Goal: Task Accomplishment & Management: Use online tool/utility

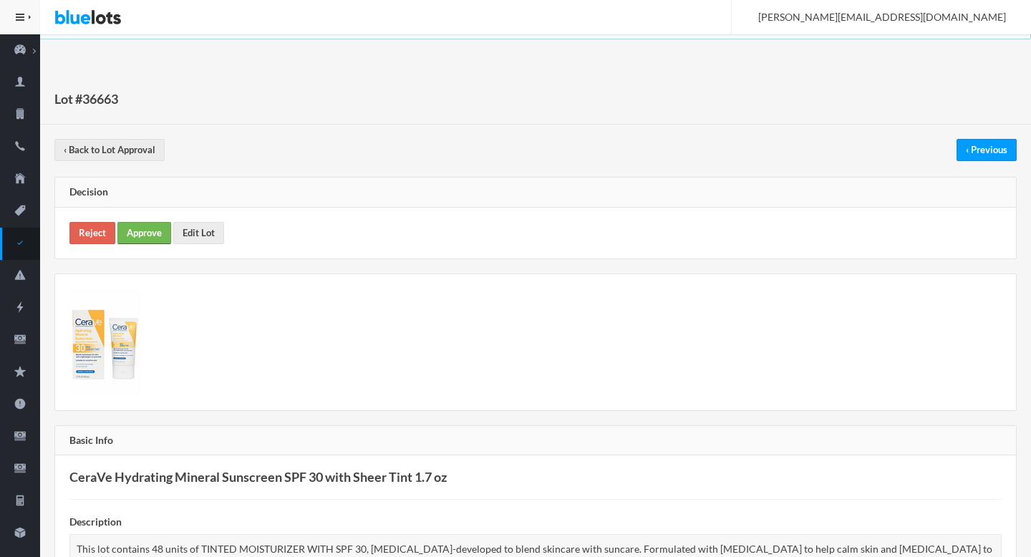
click at [145, 223] on link "Approve" at bounding box center [144, 233] width 54 height 22
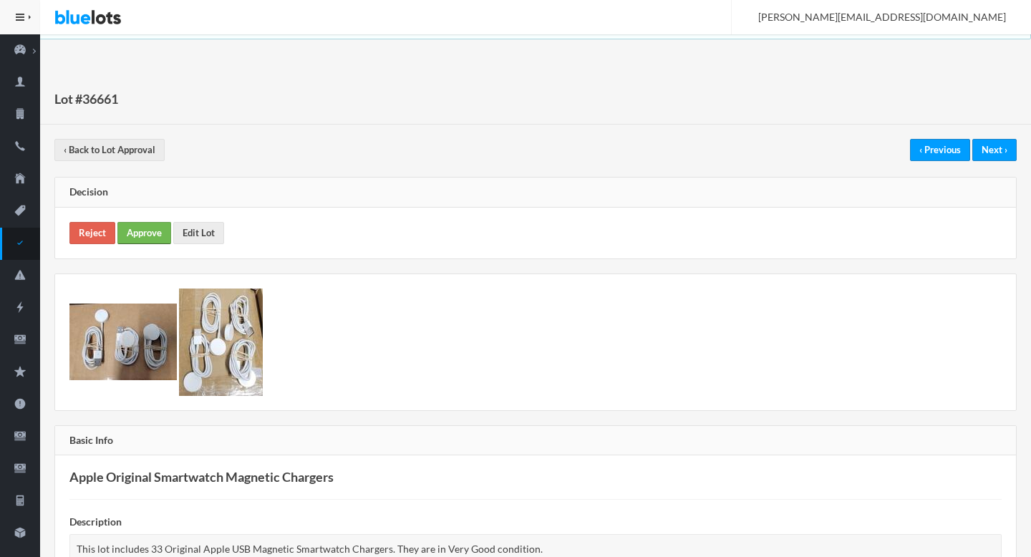
click at [139, 234] on link "Approve" at bounding box center [144, 233] width 54 height 22
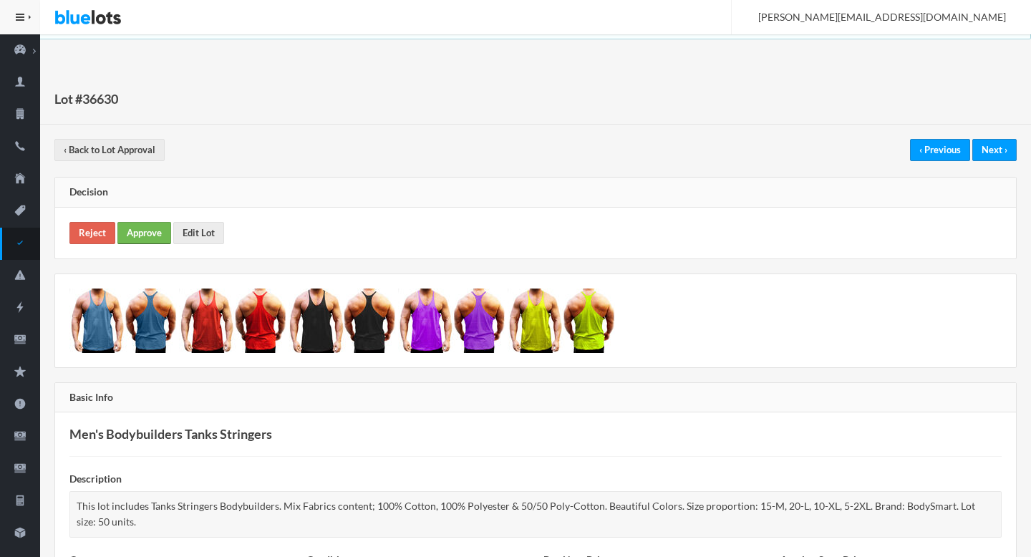
click at [131, 234] on link "Approve" at bounding box center [144, 233] width 54 height 22
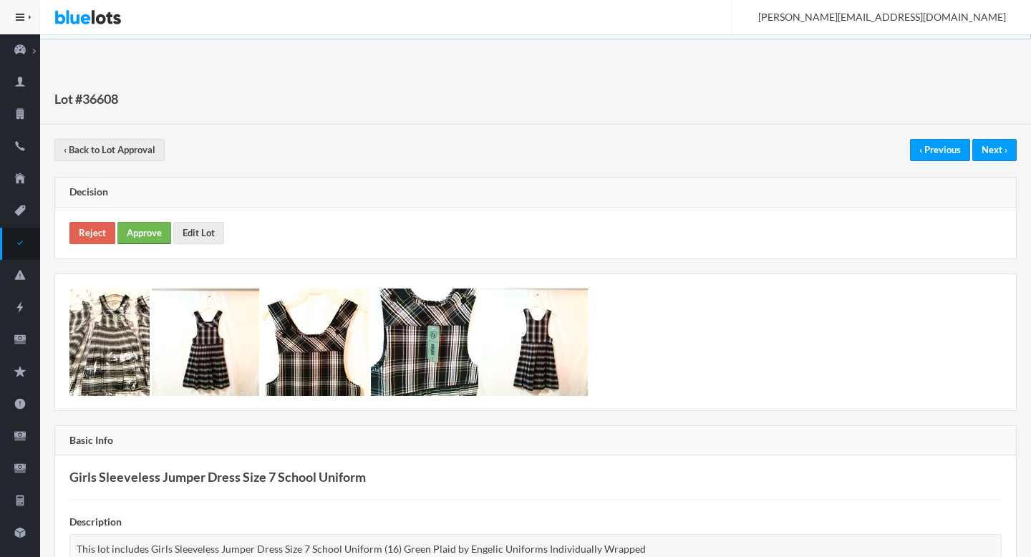
click at [155, 234] on link "Approve" at bounding box center [144, 233] width 54 height 22
click at [147, 225] on link "Approve" at bounding box center [144, 233] width 54 height 22
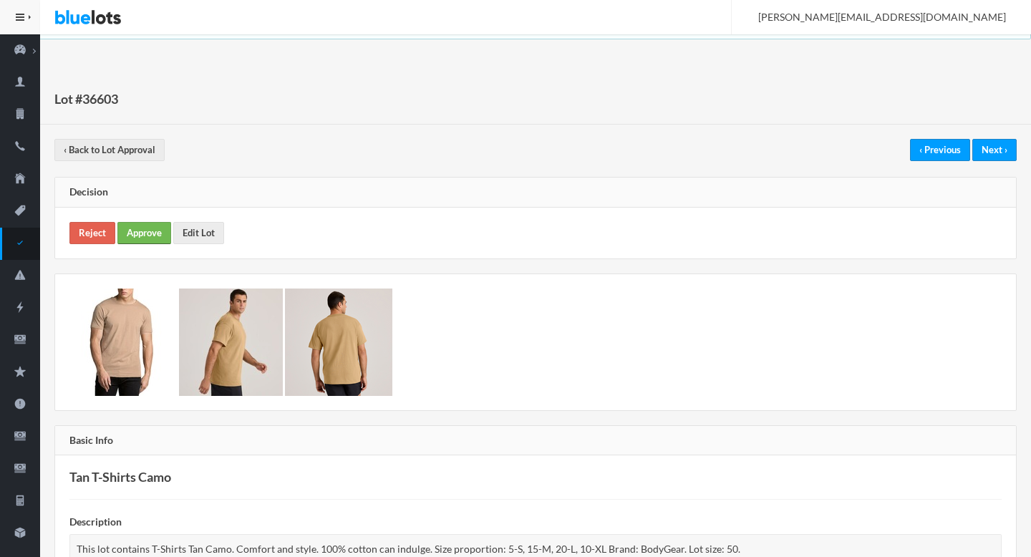
click at [140, 232] on link "Approve" at bounding box center [144, 233] width 54 height 22
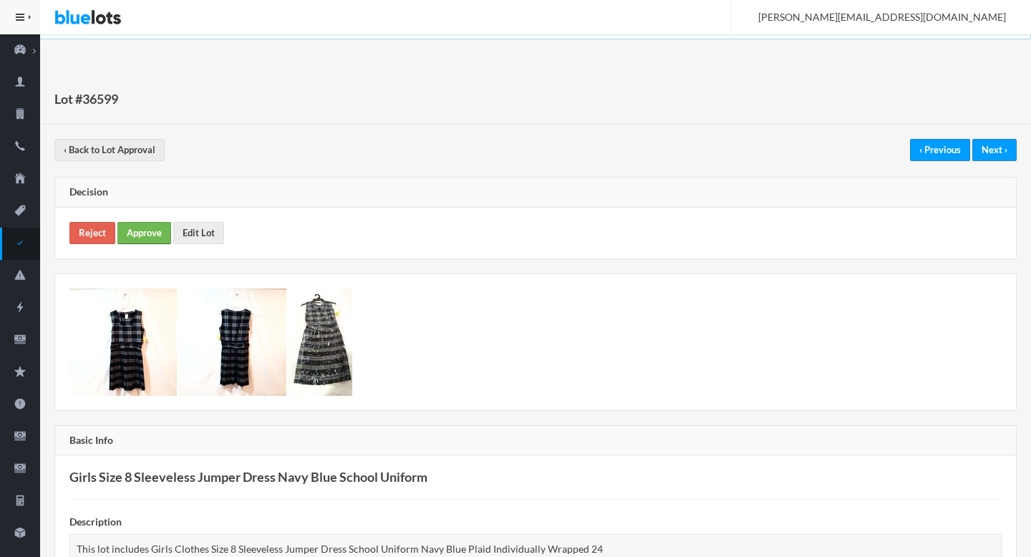
click at [150, 240] on link "Approve" at bounding box center [144, 233] width 54 height 22
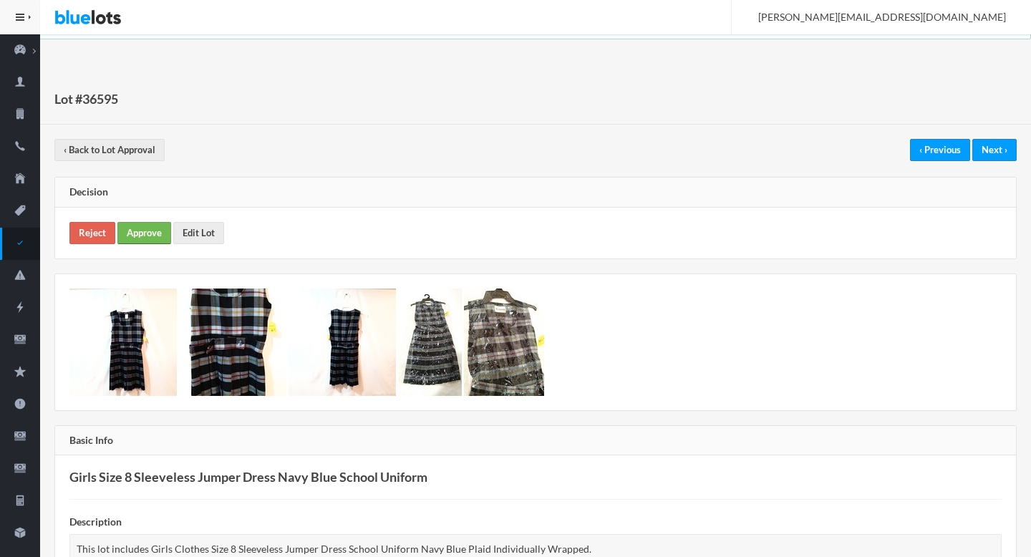
click at [150, 238] on link "Approve" at bounding box center [144, 233] width 54 height 22
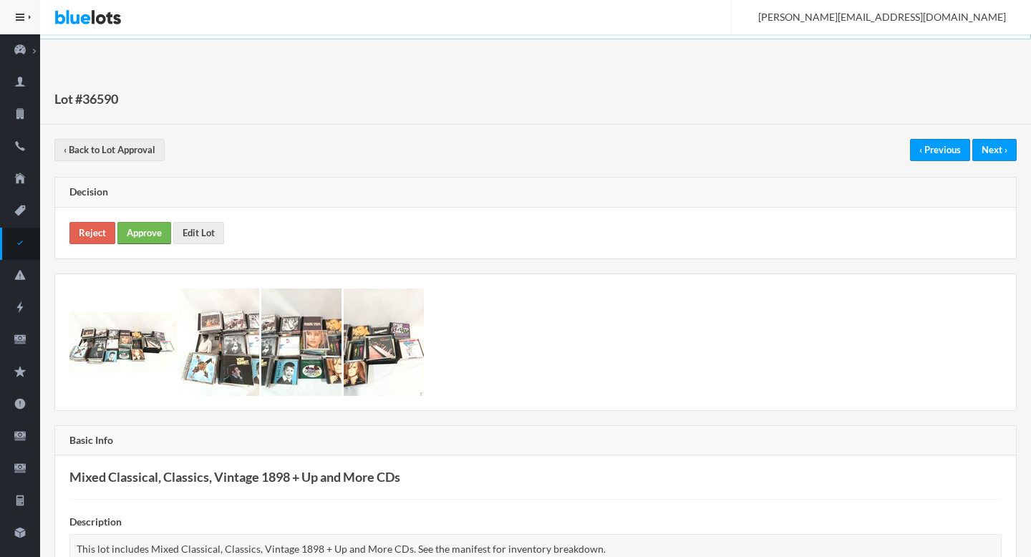
click at [155, 223] on link "Approve" at bounding box center [144, 233] width 54 height 22
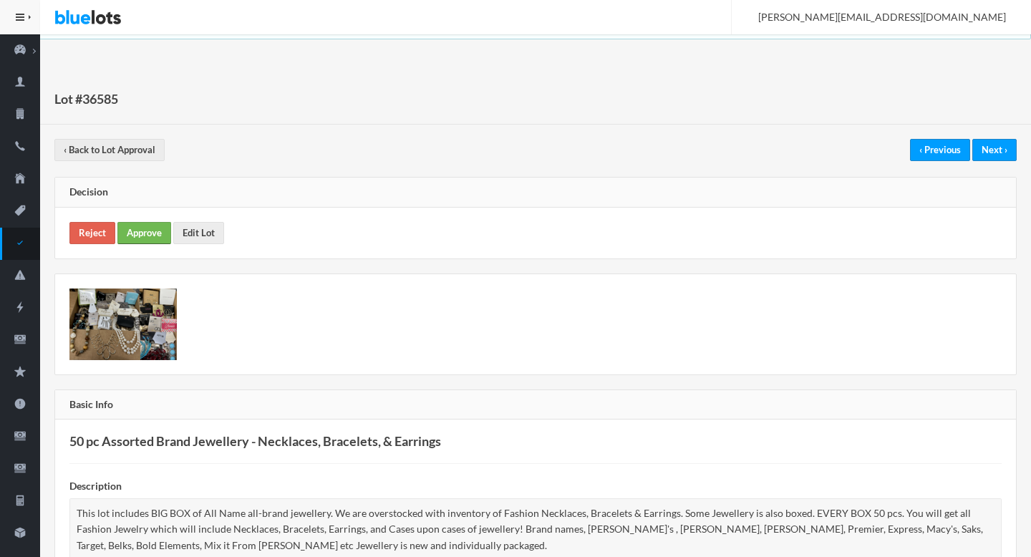
click at [169, 240] on link "Approve" at bounding box center [144, 233] width 54 height 22
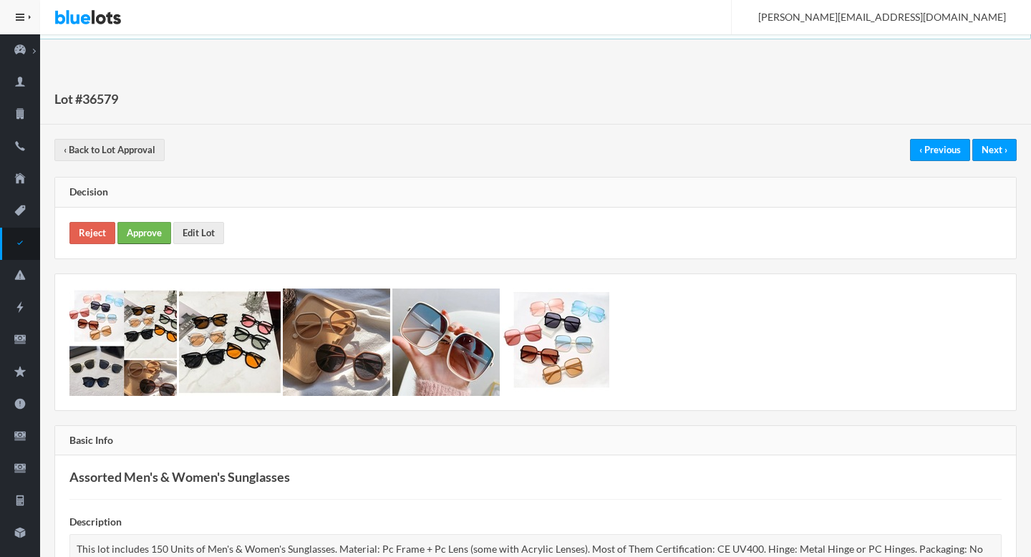
click at [150, 236] on link "Approve" at bounding box center [144, 233] width 54 height 22
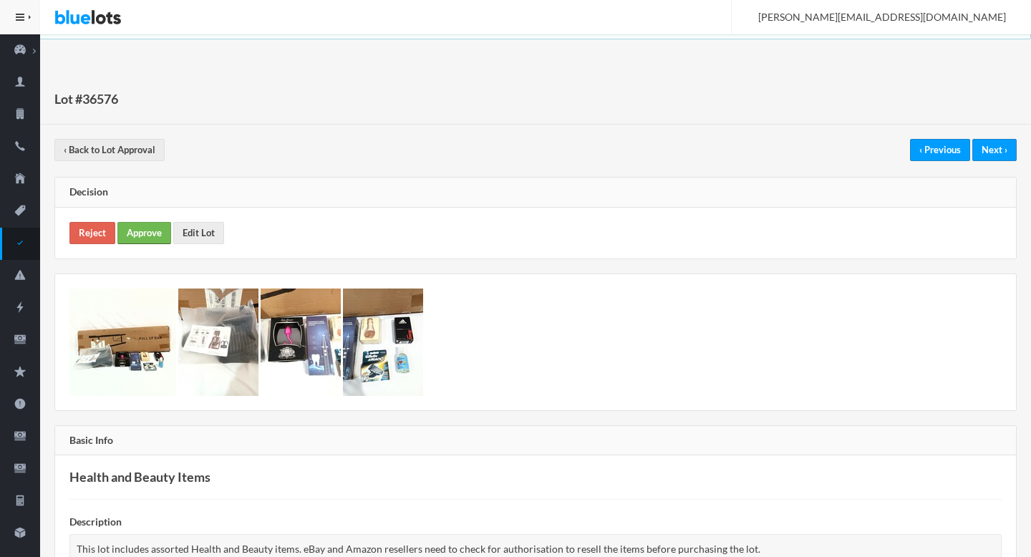
click at [156, 237] on link "Approve" at bounding box center [144, 233] width 54 height 22
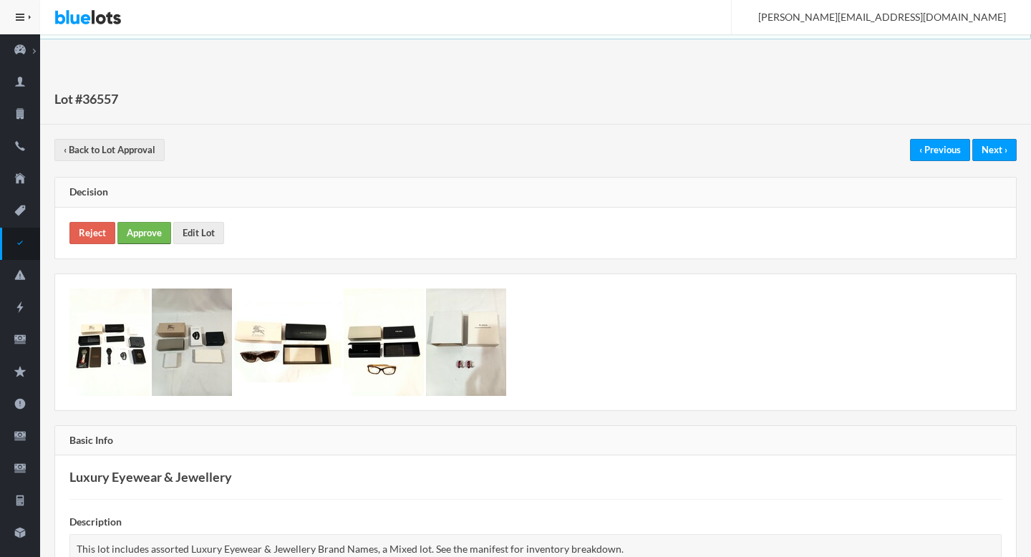
click at [147, 235] on link "Approve" at bounding box center [144, 233] width 54 height 22
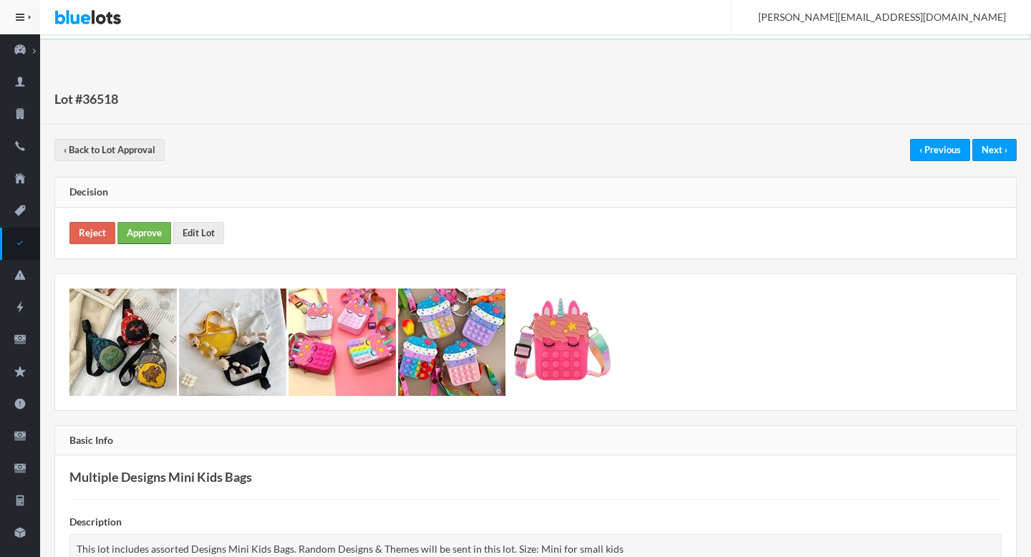
click at [163, 239] on link "Approve" at bounding box center [144, 233] width 54 height 22
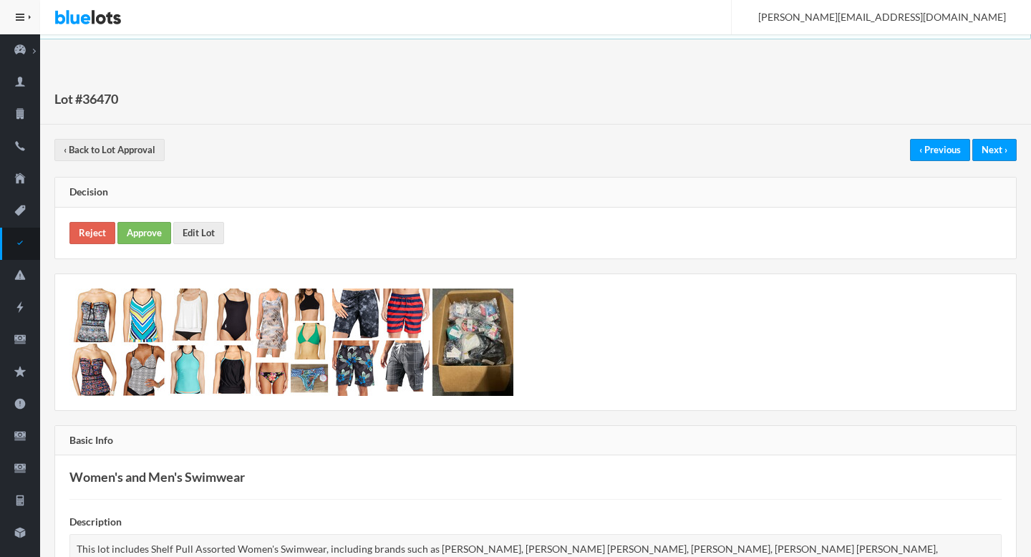
scroll to position [709, 0]
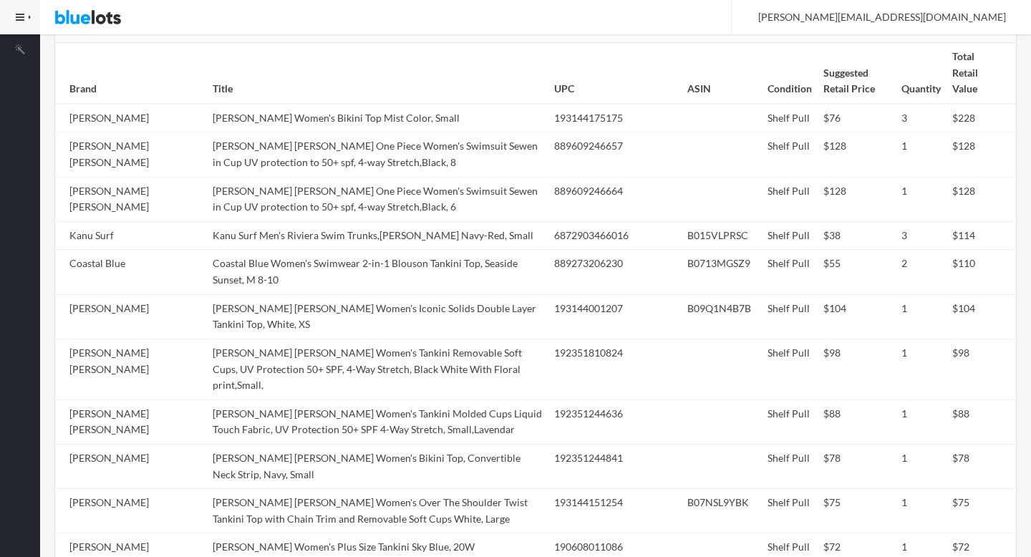
click at [409, 250] on td "Coastal Blue Women's Swimwear 2-in-1 Blouson Tankini Top, Seaside Sunset, M 8-10" at bounding box center [377, 272] width 341 height 44
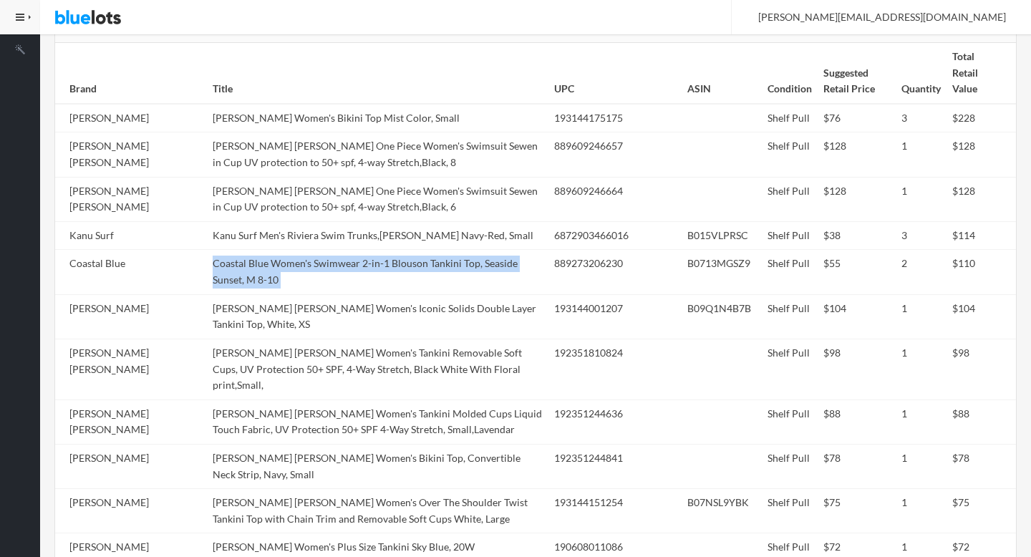
click at [409, 250] on td "Coastal Blue Women's Swimwear 2-in-1 Blouson Tankini Top, Seaside Sunset, M 8-10" at bounding box center [377, 272] width 341 height 44
copy tr "Coastal Blue Women's Swimwear 2-in-1 Blouson Tankini Top, Seaside Sunset, M 8-10"
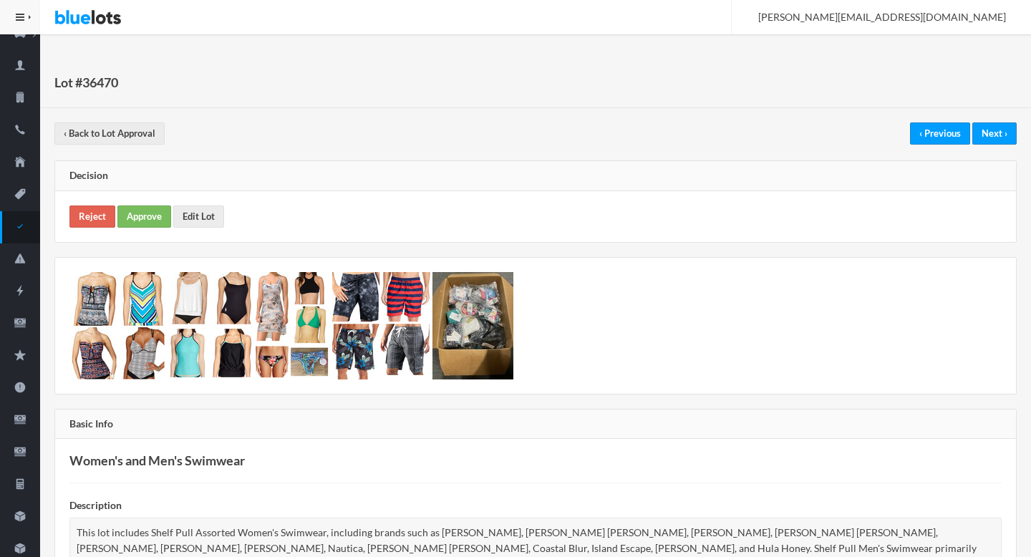
scroll to position [0, 0]
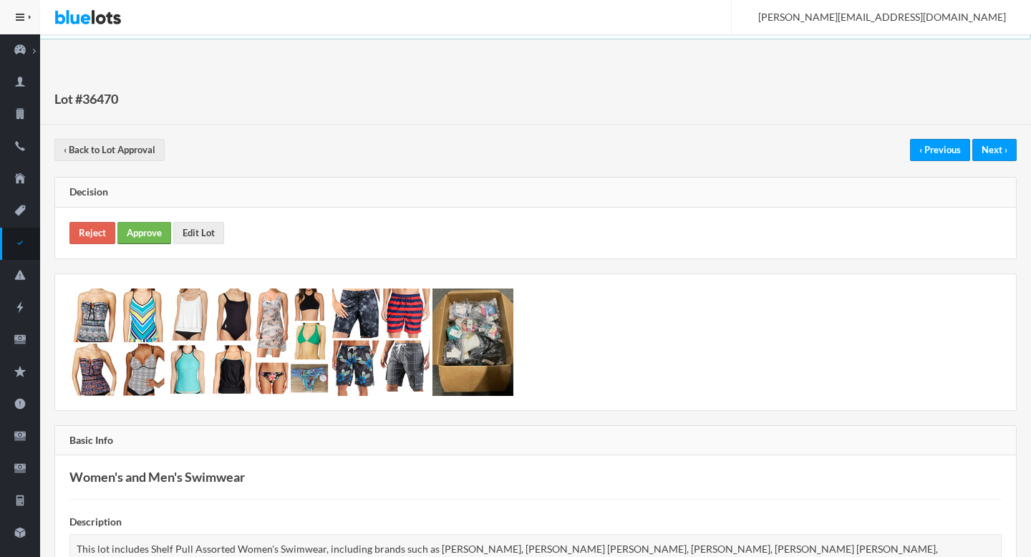
click at [145, 235] on link "Approve" at bounding box center [144, 233] width 54 height 22
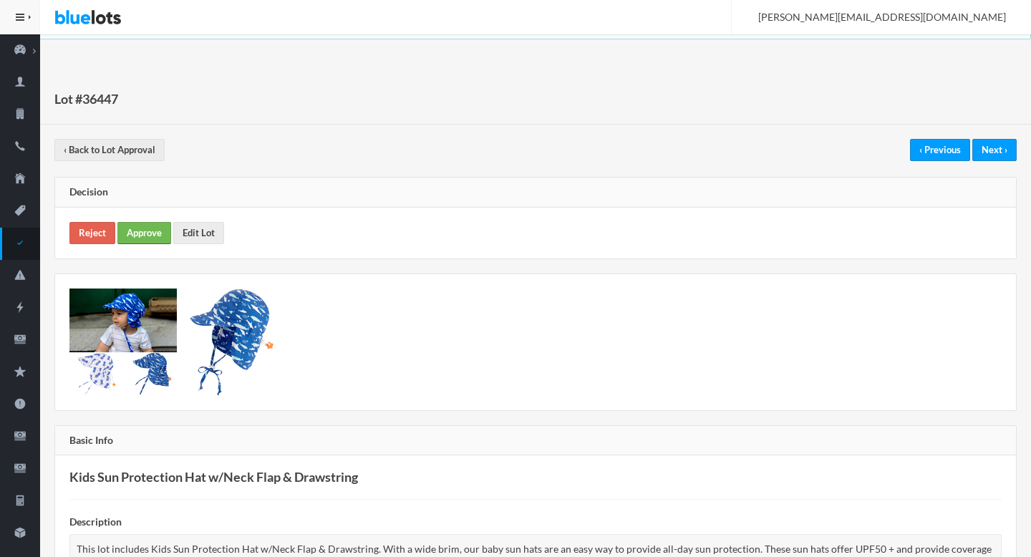
click at [149, 238] on link "Approve" at bounding box center [144, 233] width 54 height 22
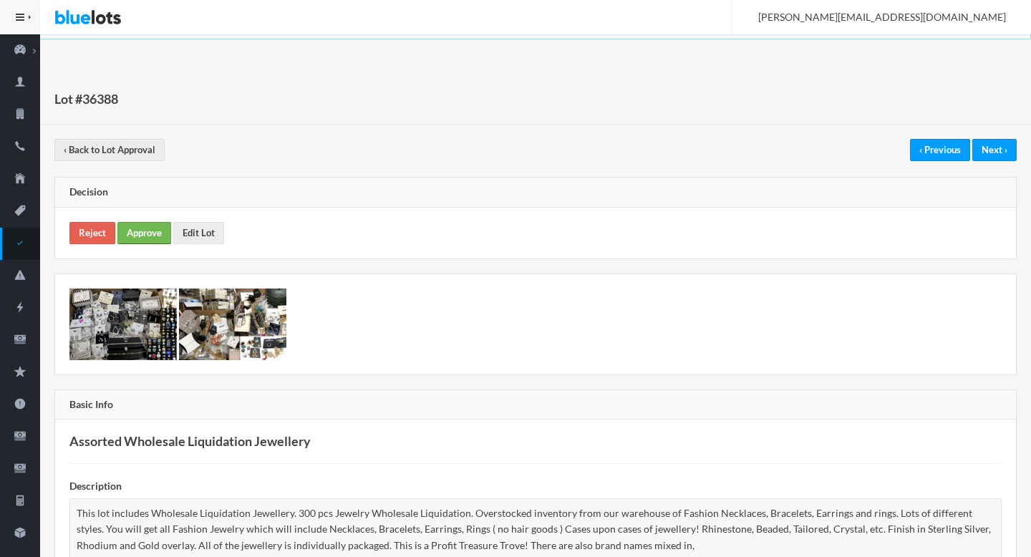
click at [150, 238] on link "Approve" at bounding box center [144, 233] width 54 height 22
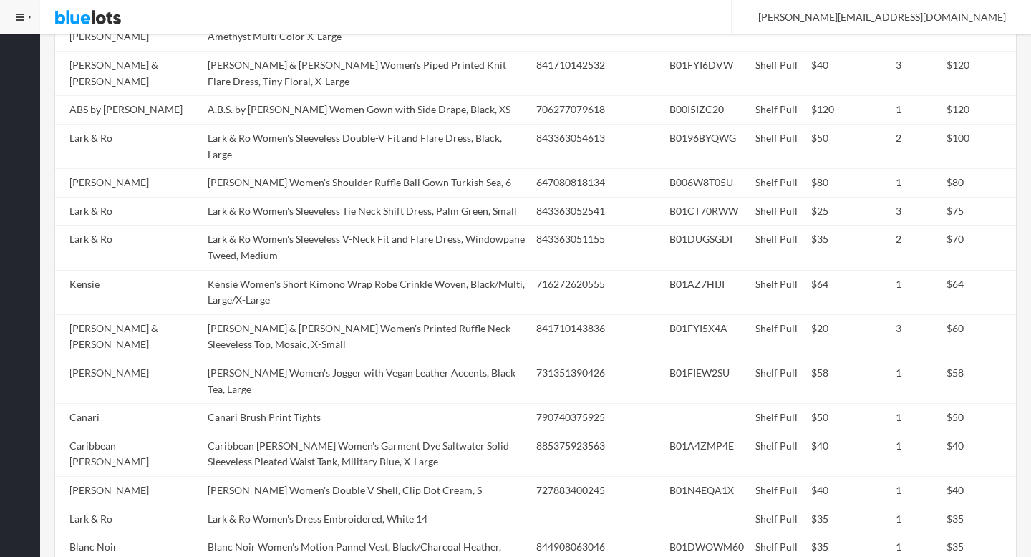
scroll to position [1277, 0]
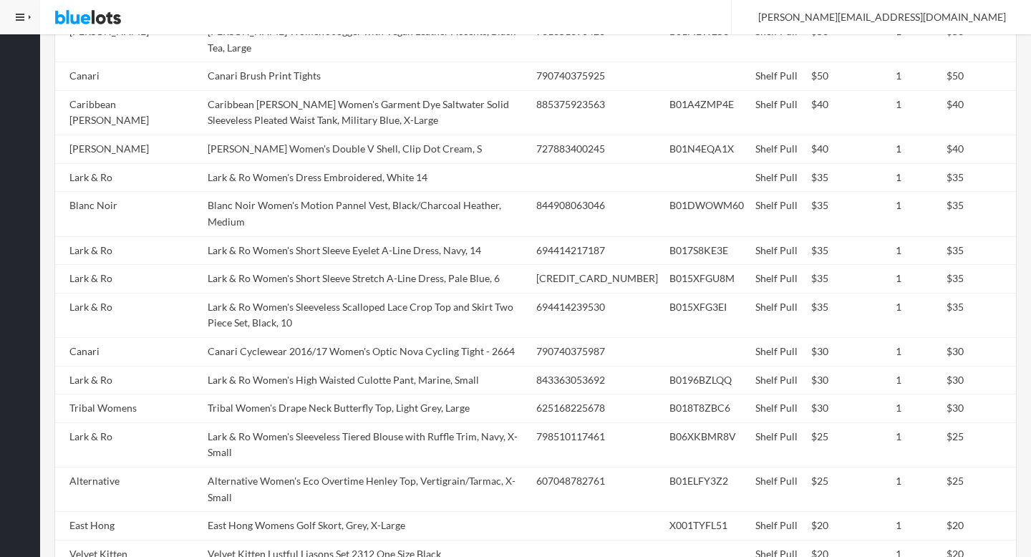
click at [315, 293] on td "Lark & Ro Women's Sleeveless Scalloped Lace Crop Top and Skirt Two Piece Set, B…" at bounding box center [366, 315] width 328 height 44
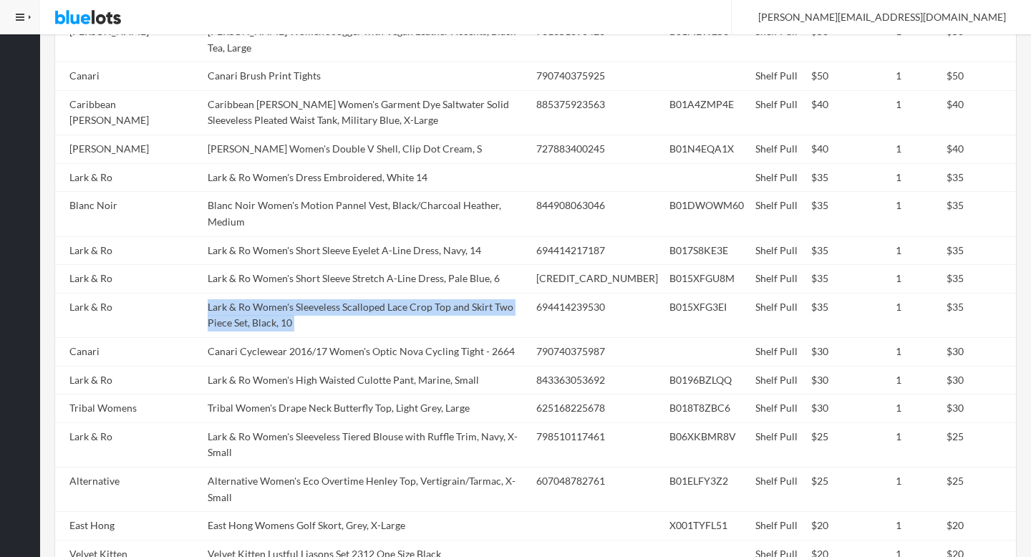
click at [315, 293] on td "Lark & Ro Women's Sleeveless Scalloped Lace Crop Top and Skirt Two Piece Set, B…" at bounding box center [366, 315] width 328 height 44
copy tr "Lark & Ro Women's Sleeveless Scalloped Lace Crop Top and Skirt Two Piece Set, B…"
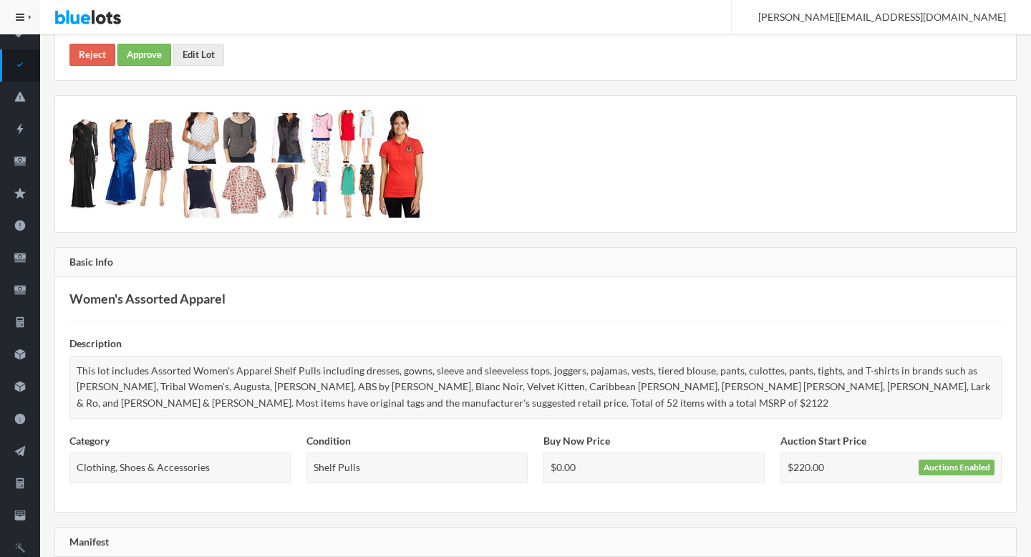
scroll to position [0, 0]
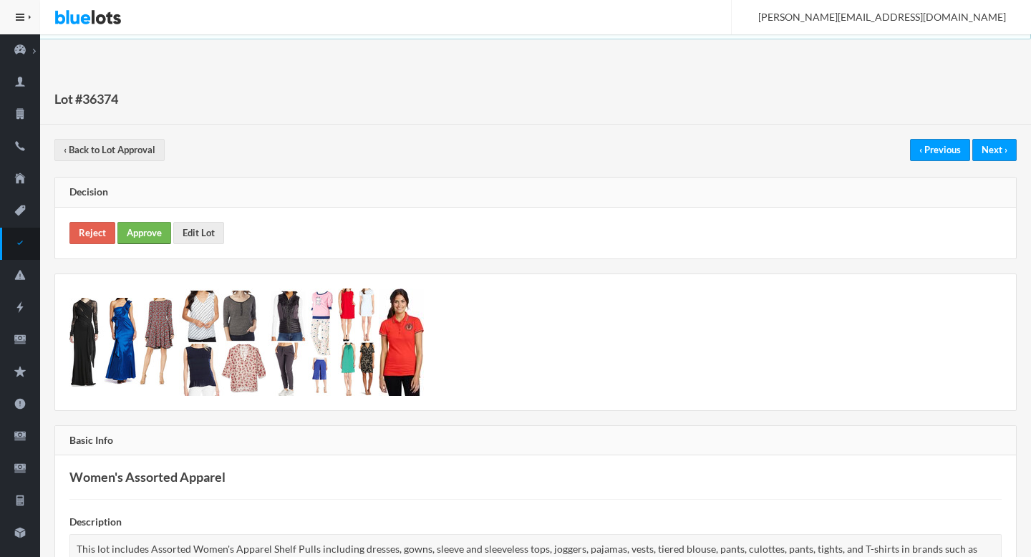
click at [141, 236] on link "Approve" at bounding box center [144, 233] width 54 height 22
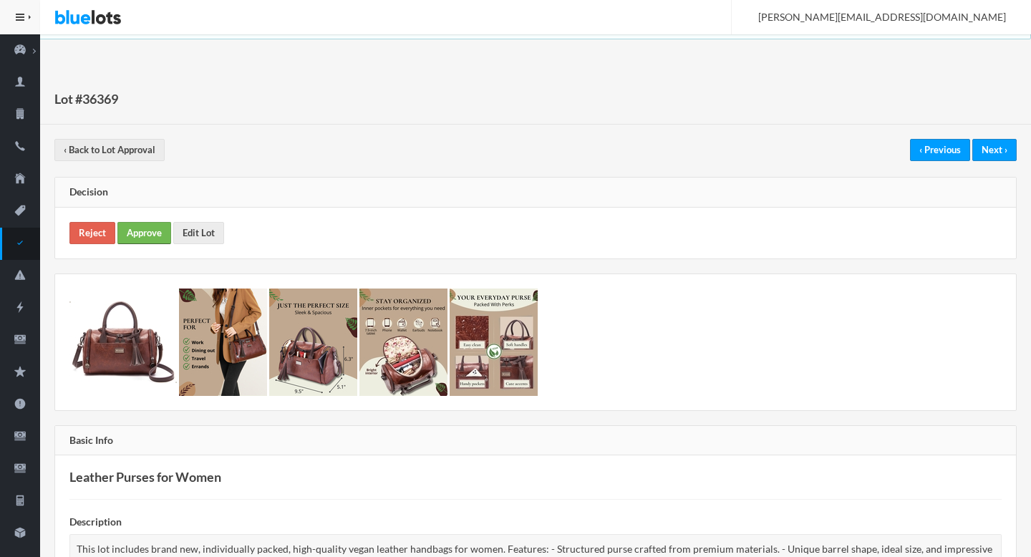
click at [135, 234] on link "Approve" at bounding box center [144, 233] width 54 height 22
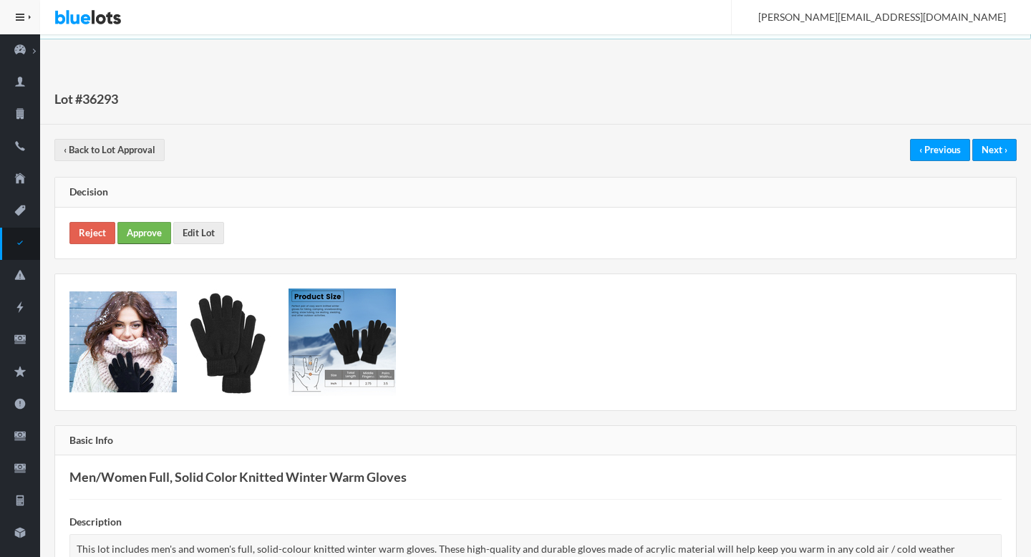
click at [154, 228] on link "Approve" at bounding box center [144, 233] width 54 height 22
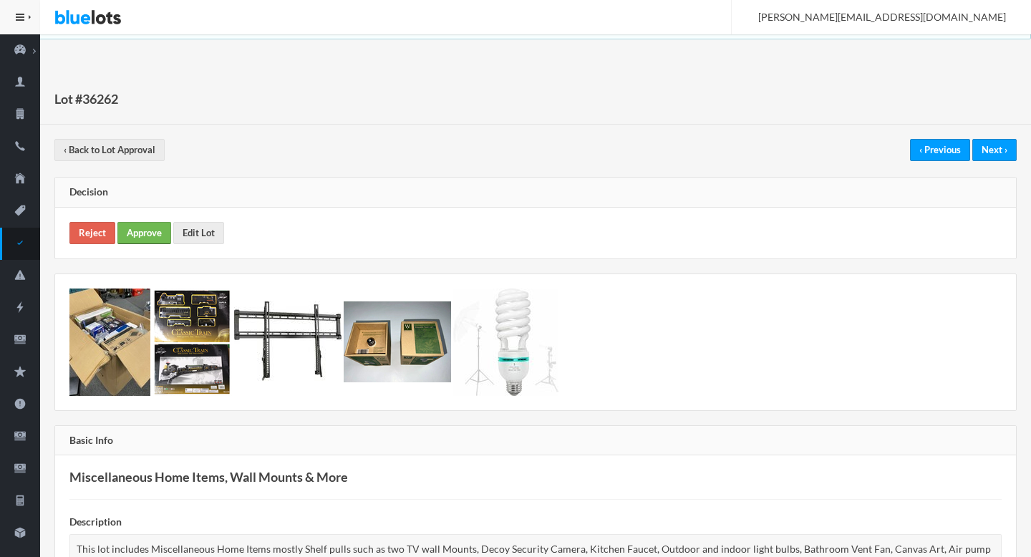
click at [132, 236] on link "Approve" at bounding box center [144, 233] width 54 height 22
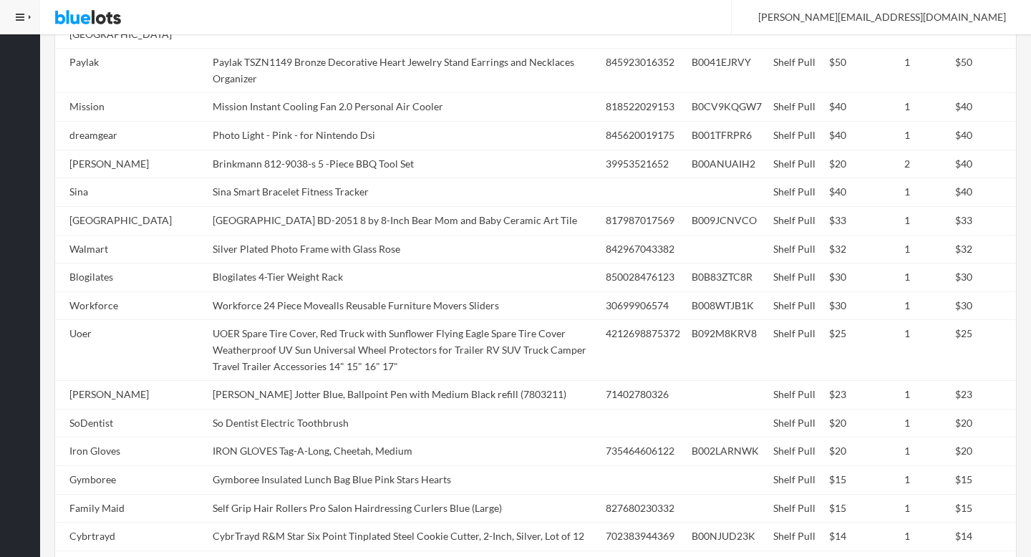
scroll to position [1423, 0]
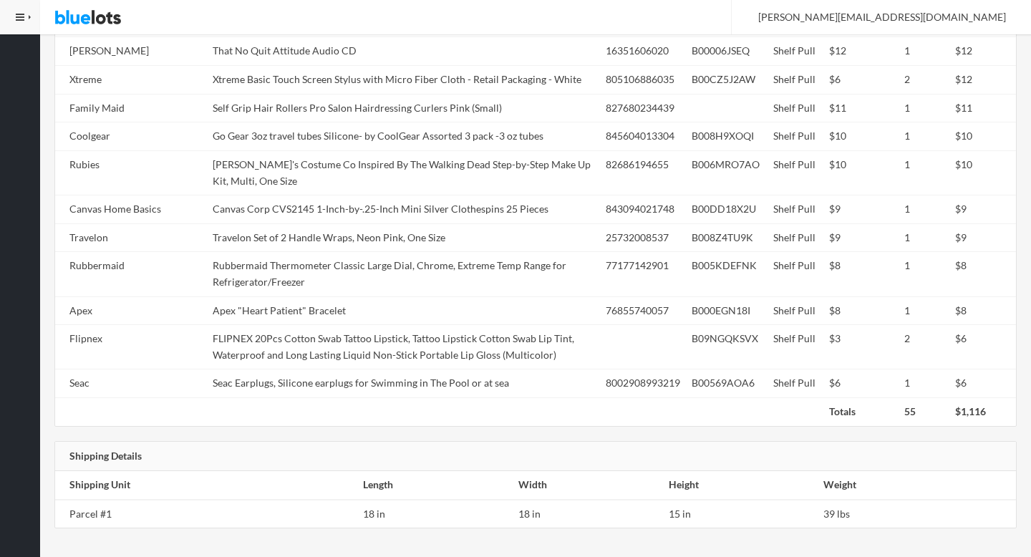
click at [207, 271] on td "Rubbermaid Thermometer Classic Large Dial, Chrome, Extreme Temp Range for Refri…" at bounding box center [403, 274] width 393 height 44
copy td "Rubbermaid"
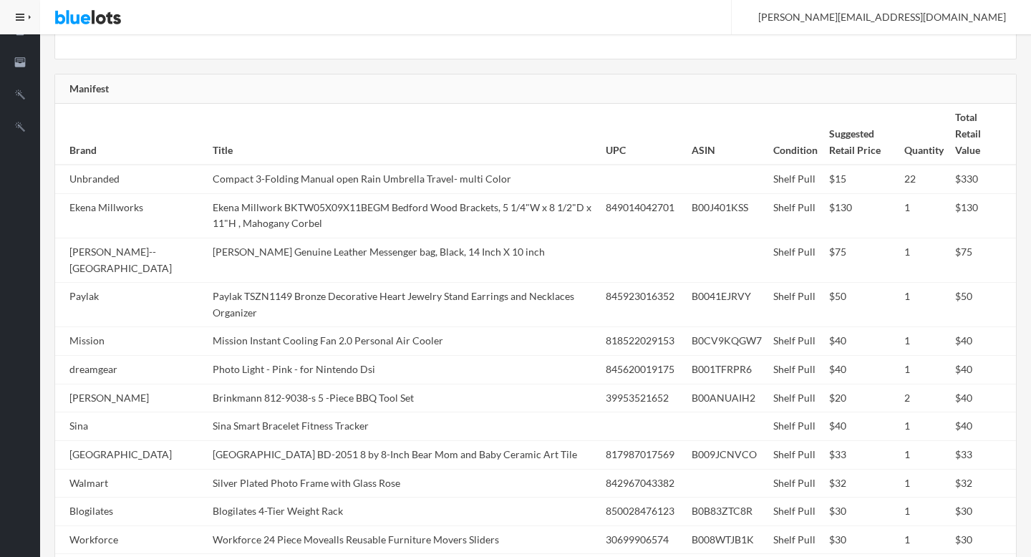
scroll to position [0, 0]
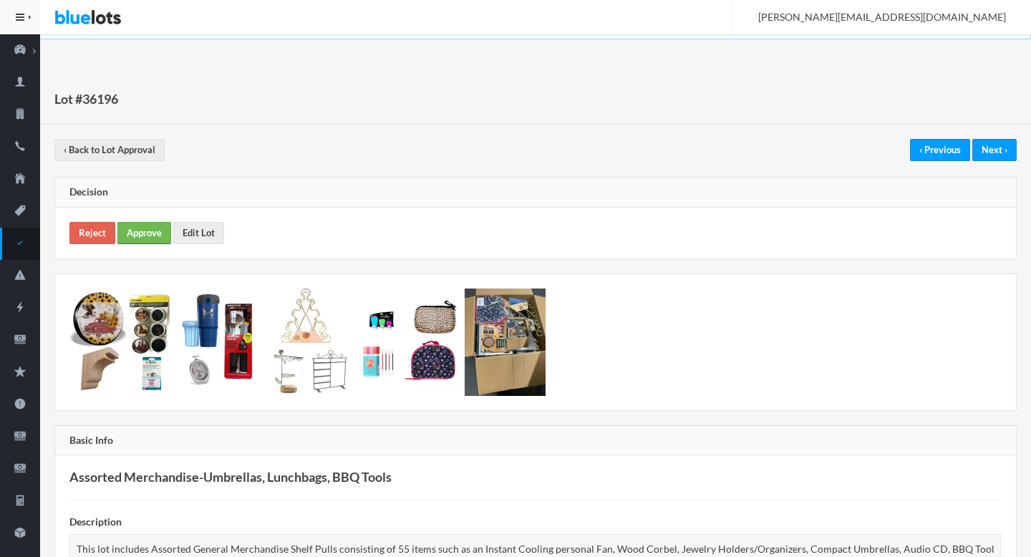
click at [149, 235] on link "Approve" at bounding box center [144, 233] width 54 height 22
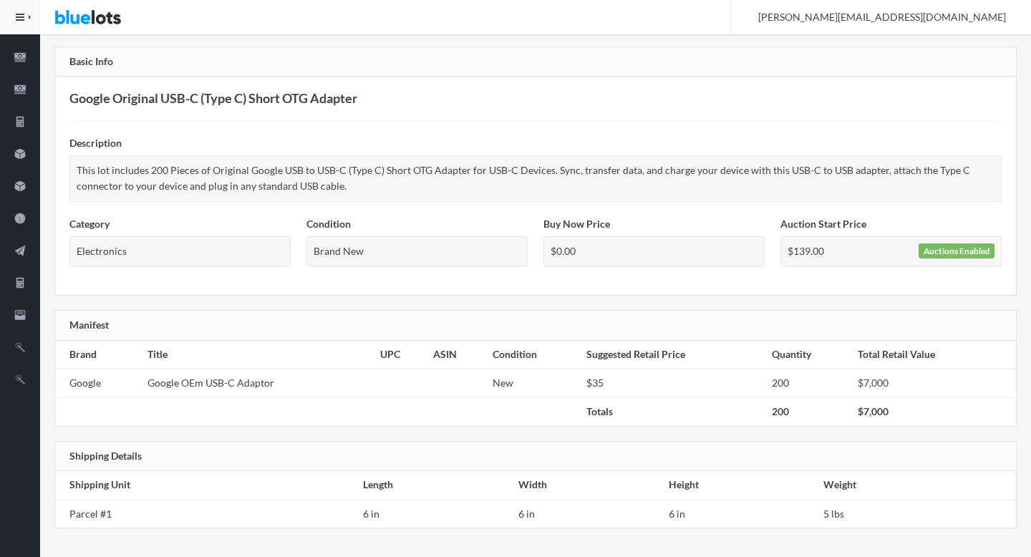
scroll to position [104, 0]
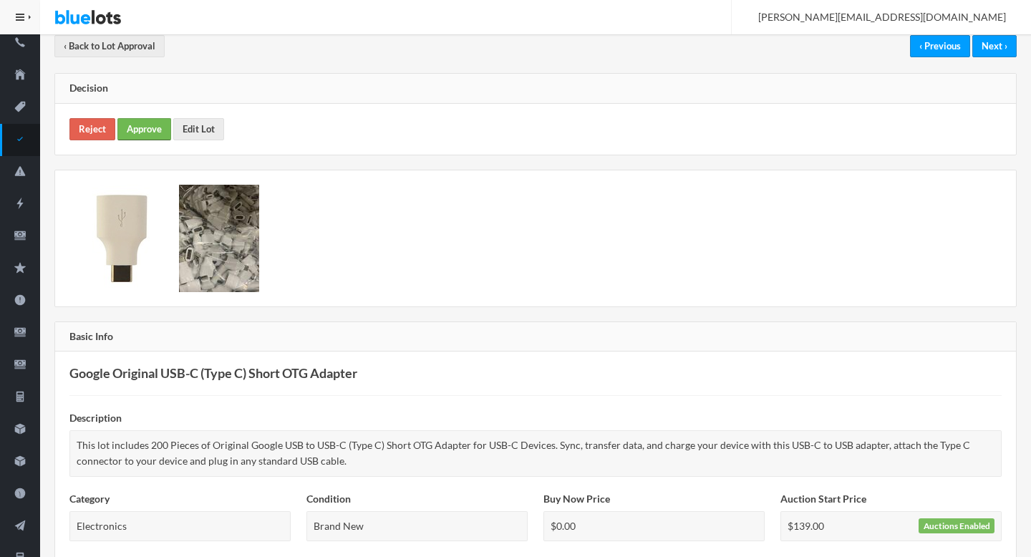
click at [138, 130] on link "Approve" at bounding box center [144, 129] width 54 height 22
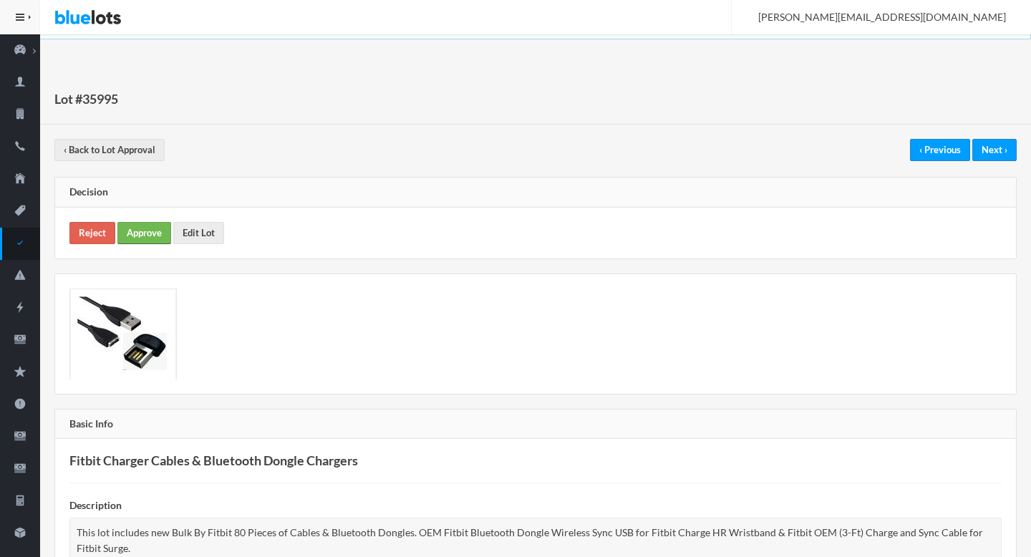
click at [145, 241] on link "Approve" at bounding box center [144, 233] width 54 height 22
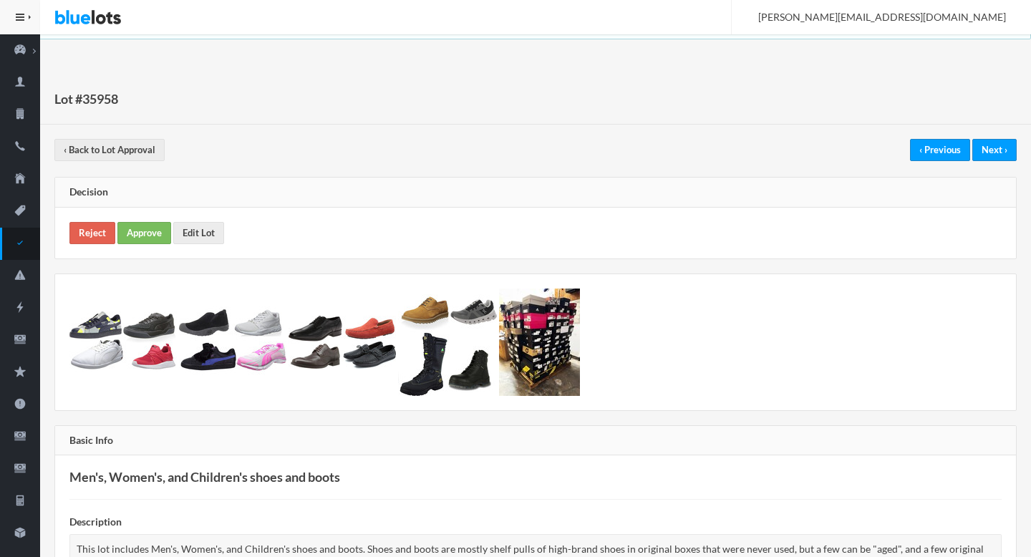
scroll to position [1323, 0]
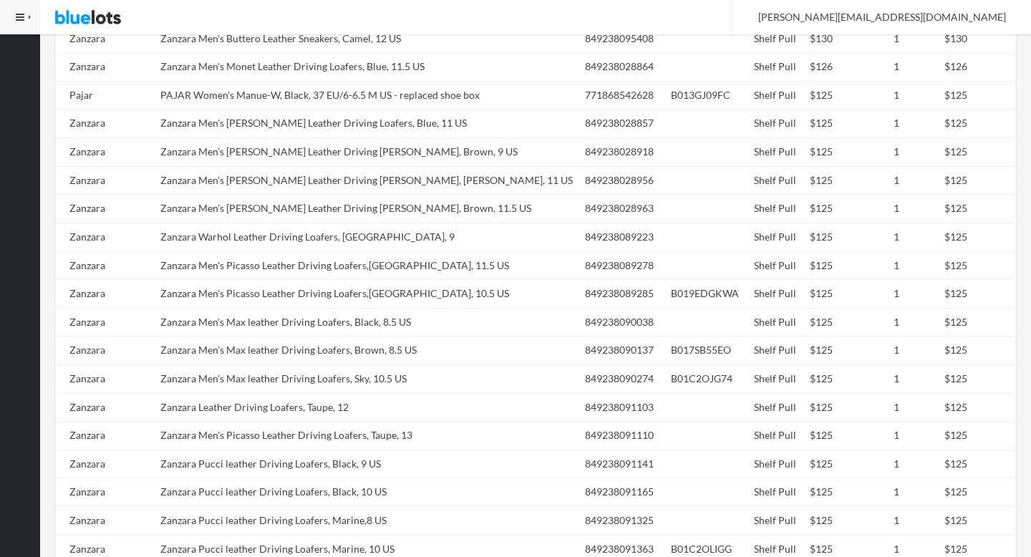
click at [330, 195] on td "Zanzara Men's [PERSON_NAME] Leather Driving [PERSON_NAME], Brown, 11.5 US" at bounding box center [367, 209] width 424 height 29
click at [330, 195] on td "Zanzara Men's Monet Leather Driving Loafers, Brown, 11.5 US" at bounding box center [367, 209] width 424 height 29
copy td "Zanzara"
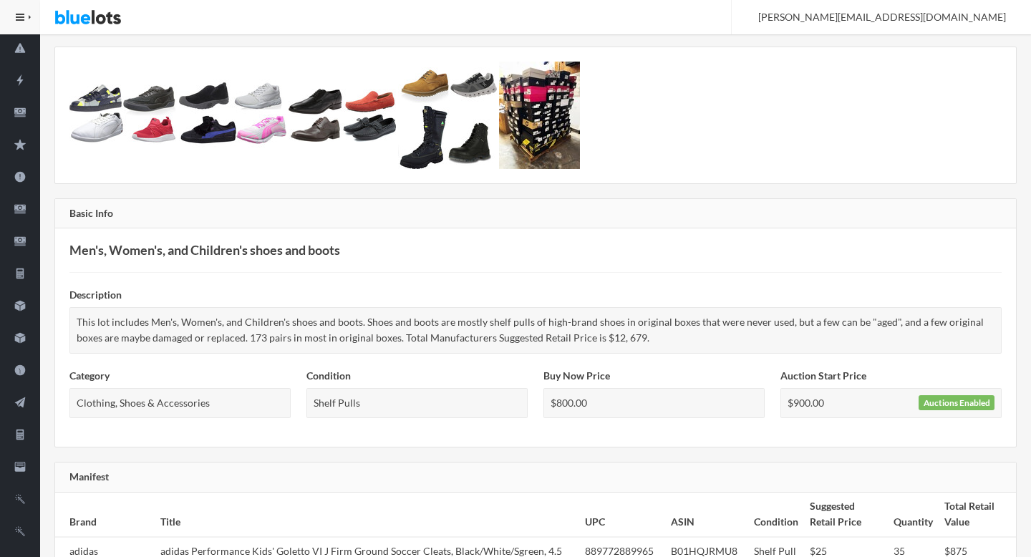
scroll to position [0, 0]
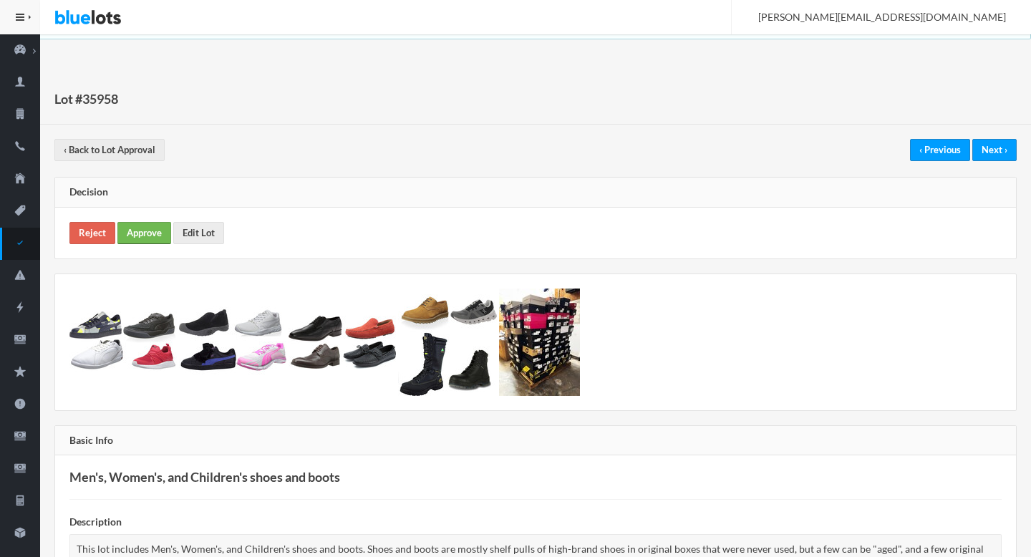
click at [137, 227] on link "Approve" at bounding box center [144, 233] width 54 height 22
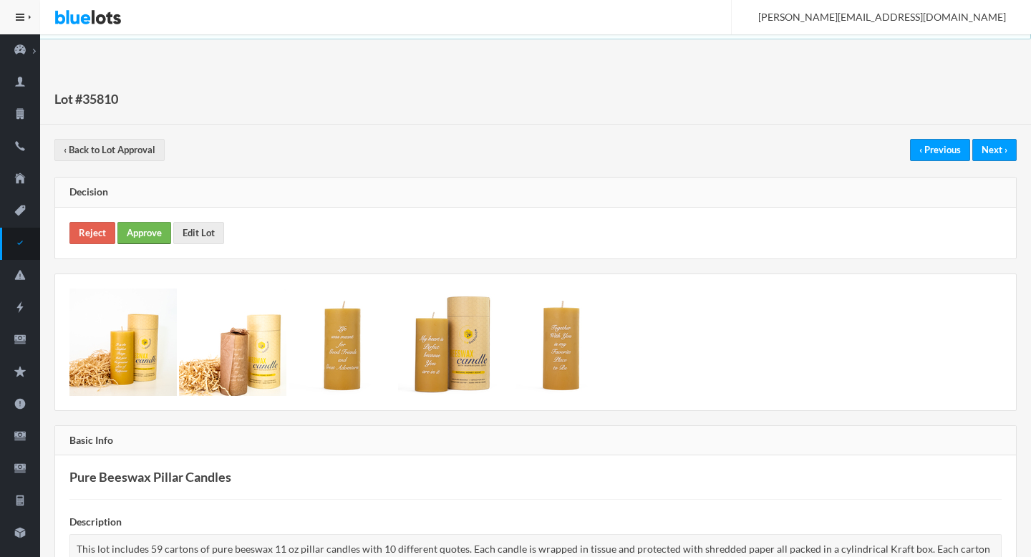
click at [157, 230] on link "Approve" at bounding box center [144, 233] width 54 height 22
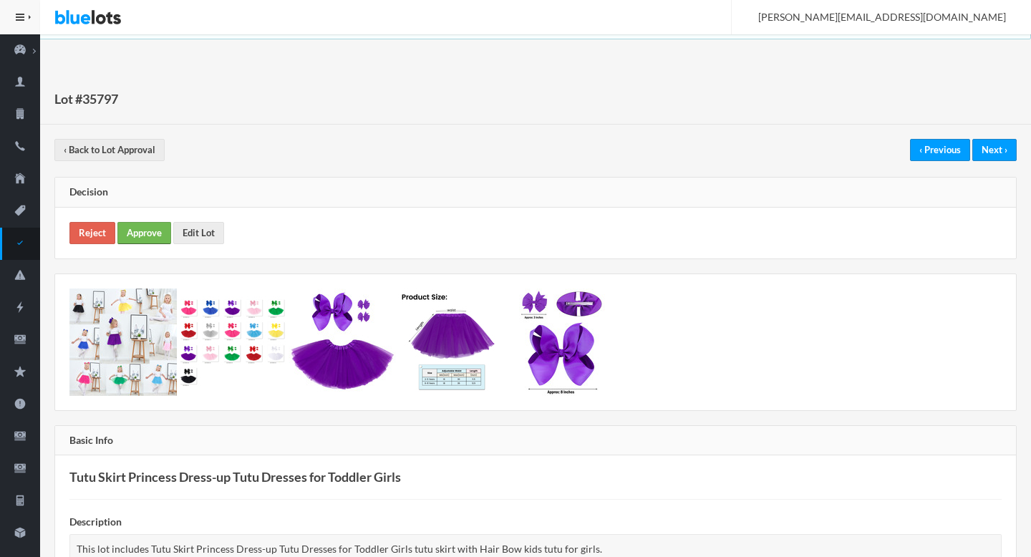
click at [158, 238] on link "Approve" at bounding box center [144, 233] width 54 height 22
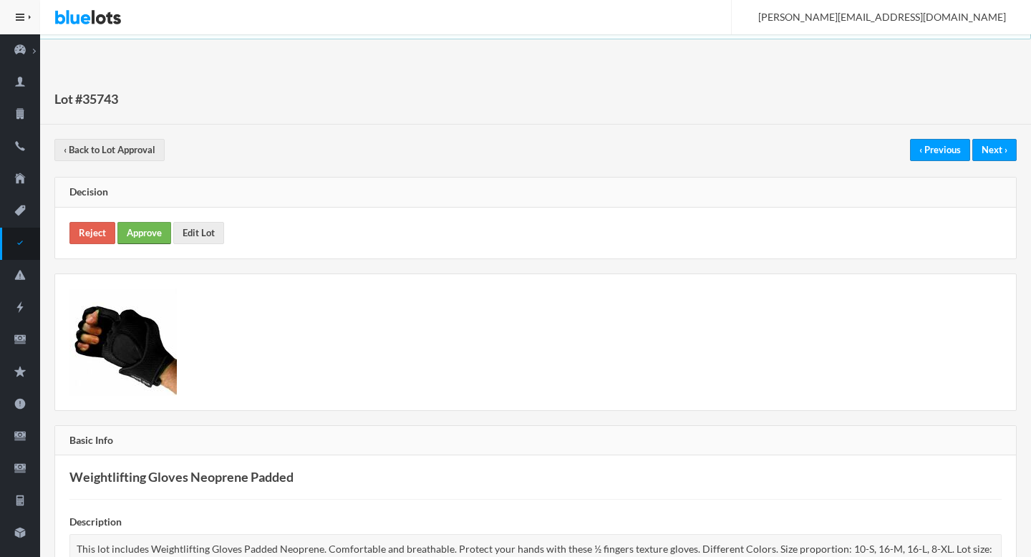
click at [147, 224] on link "Approve" at bounding box center [144, 233] width 54 height 22
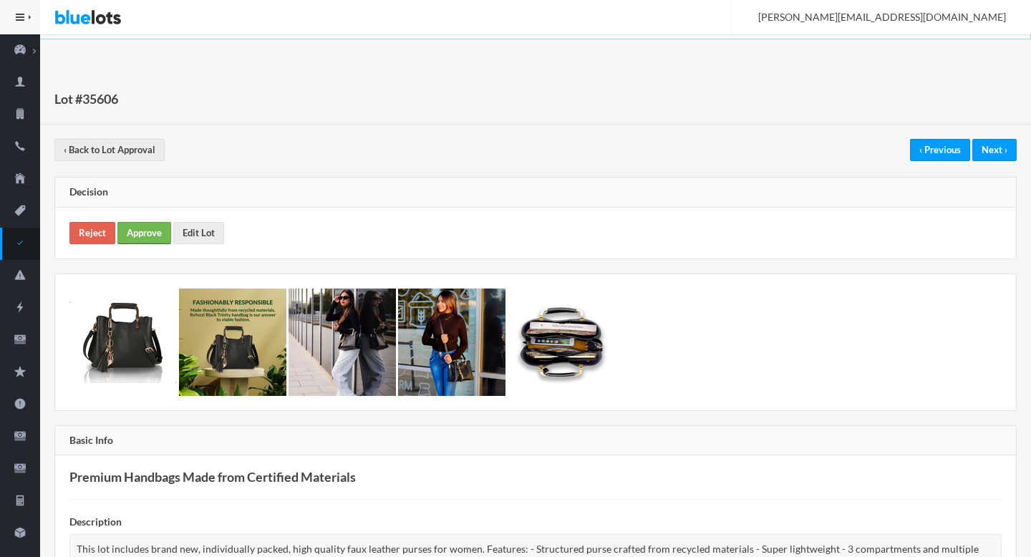
click at [145, 235] on link "Approve" at bounding box center [144, 233] width 54 height 22
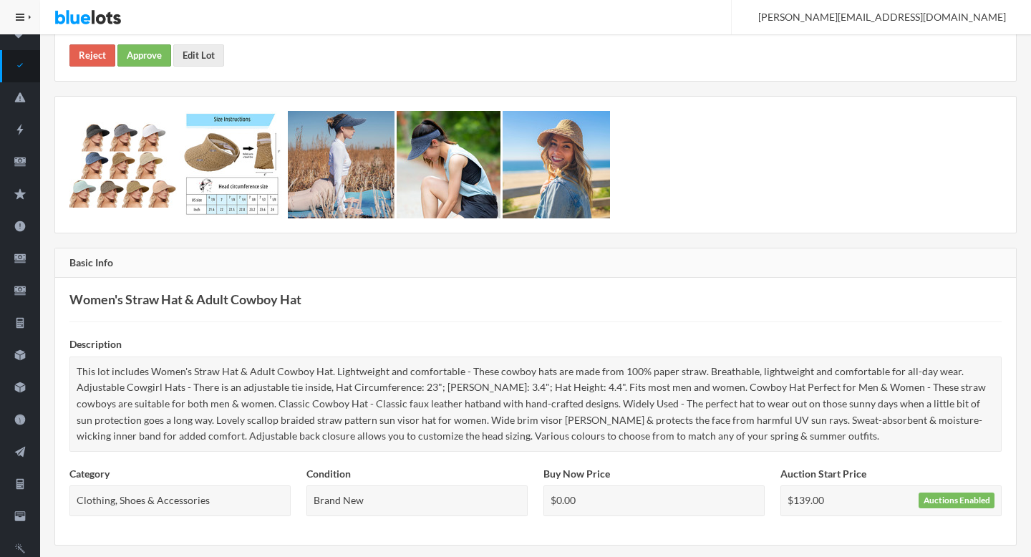
scroll to position [165, 0]
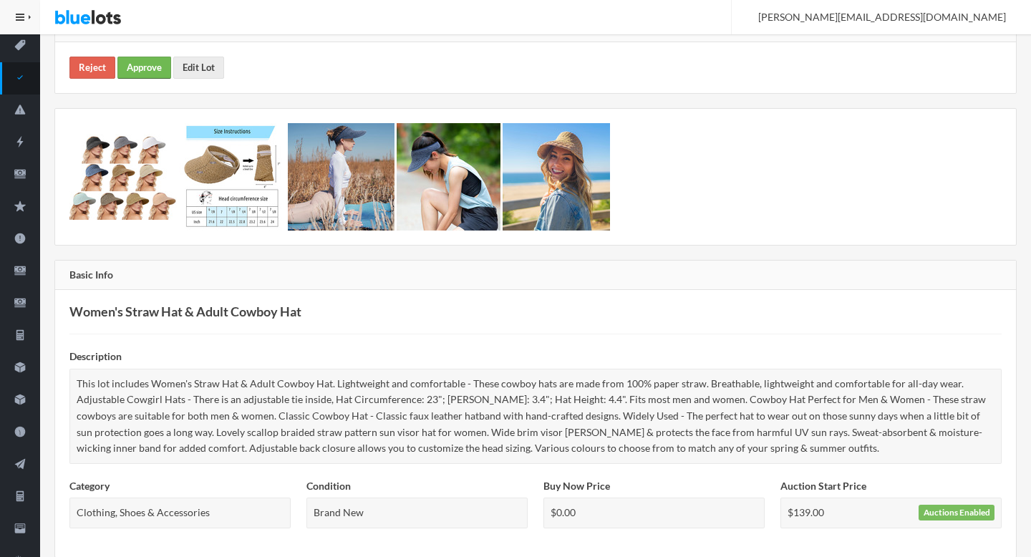
click at [155, 64] on link "Approve" at bounding box center [144, 68] width 54 height 22
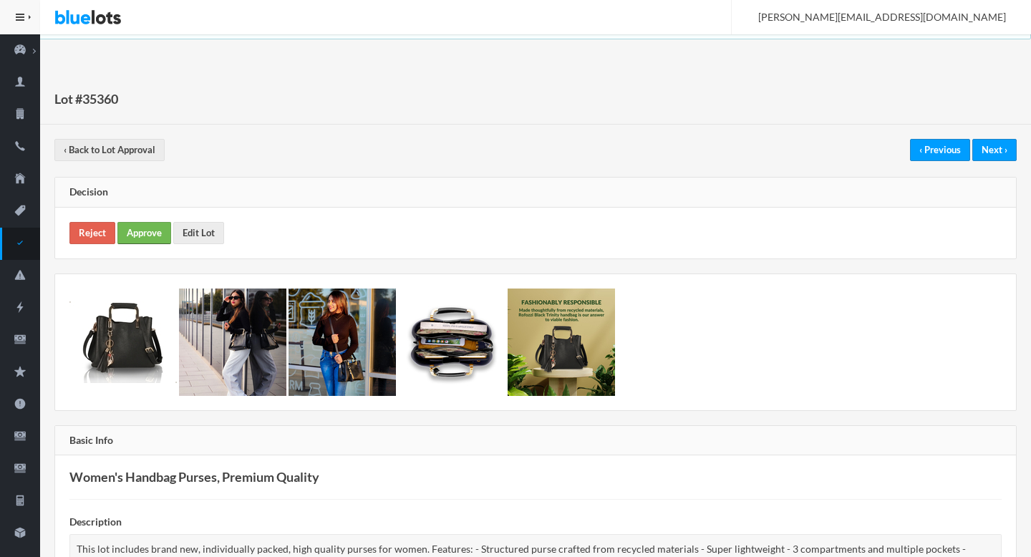
click at [152, 228] on link "Approve" at bounding box center [144, 233] width 54 height 22
click at [155, 235] on link "Approve" at bounding box center [144, 233] width 54 height 22
click at [165, 222] on link "Approve" at bounding box center [144, 233] width 54 height 22
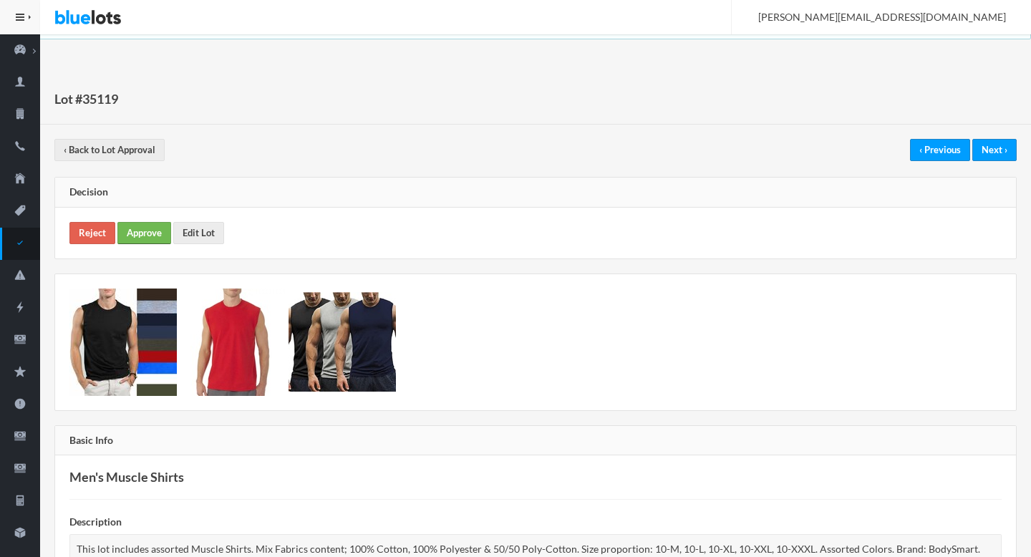
click at [162, 232] on link "Approve" at bounding box center [144, 233] width 54 height 22
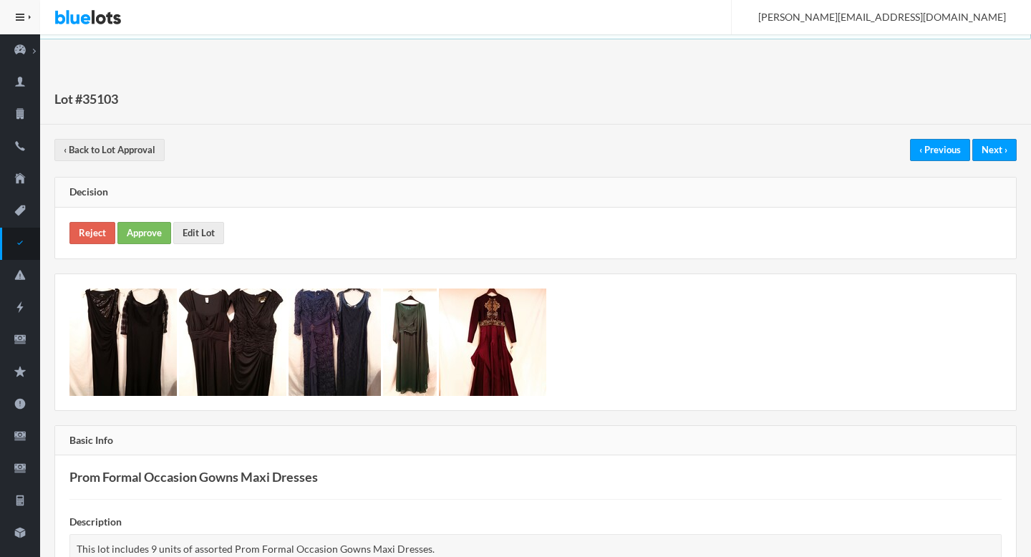
click at [144, 245] on div "Reject Approve Edit Lot" at bounding box center [535, 233] width 960 height 51
click at [144, 233] on link "Approve" at bounding box center [144, 233] width 54 height 22
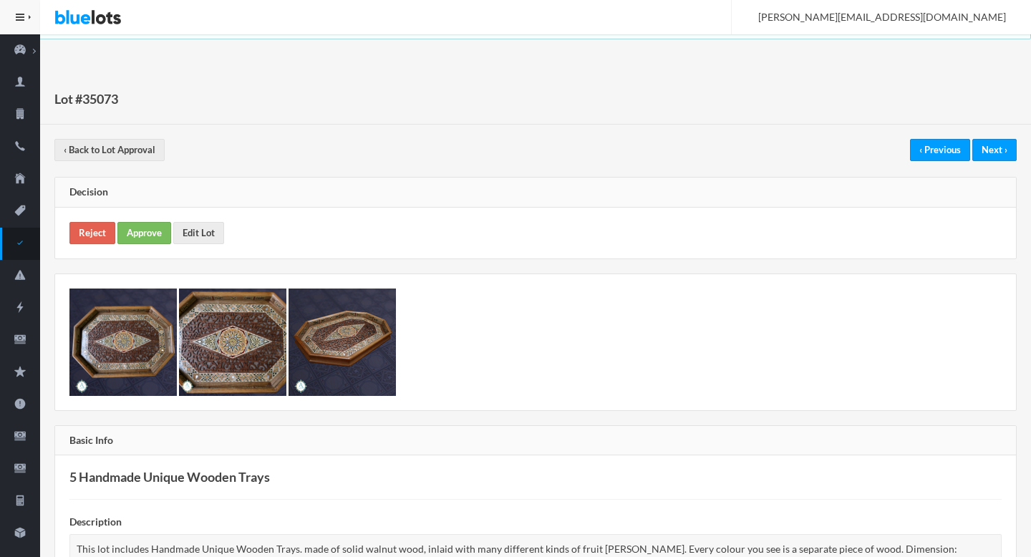
click at [149, 220] on div "Reject Approve Edit Lot" at bounding box center [535, 233] width 960 height 51
click at [153, 242] on link "Approve" at bounding box center [144, 233] width 54 height 22
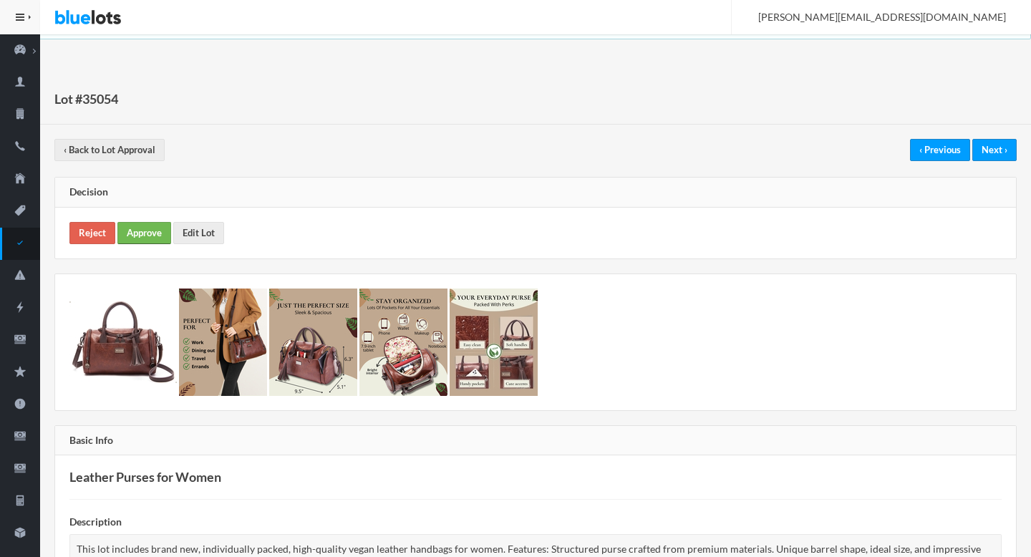
click at [137, 233] on link "Approve" at bounding box center [144, 233] width 54 height 22
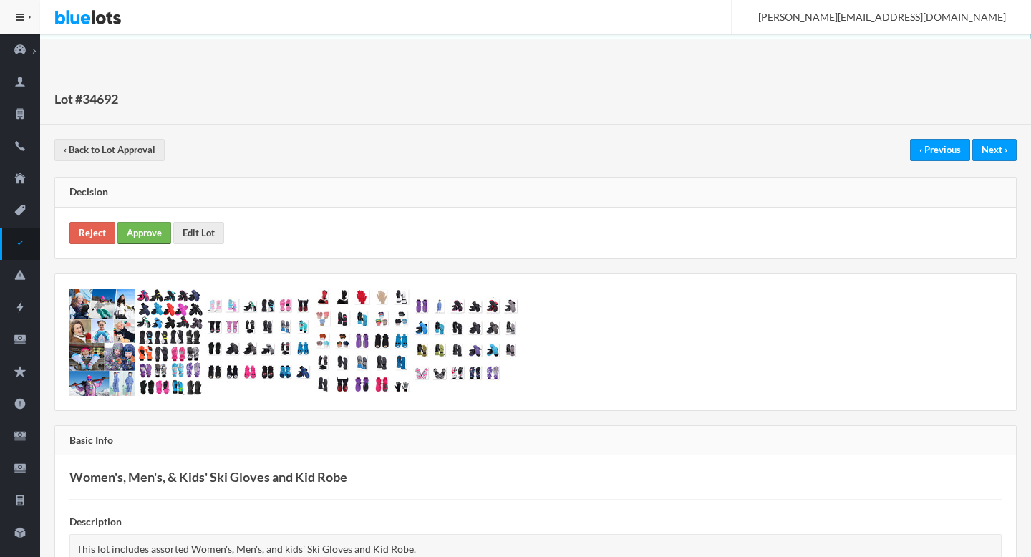
click at [123, 230] on link "Approve" at bounding box center [144, 233] width 54 height 22
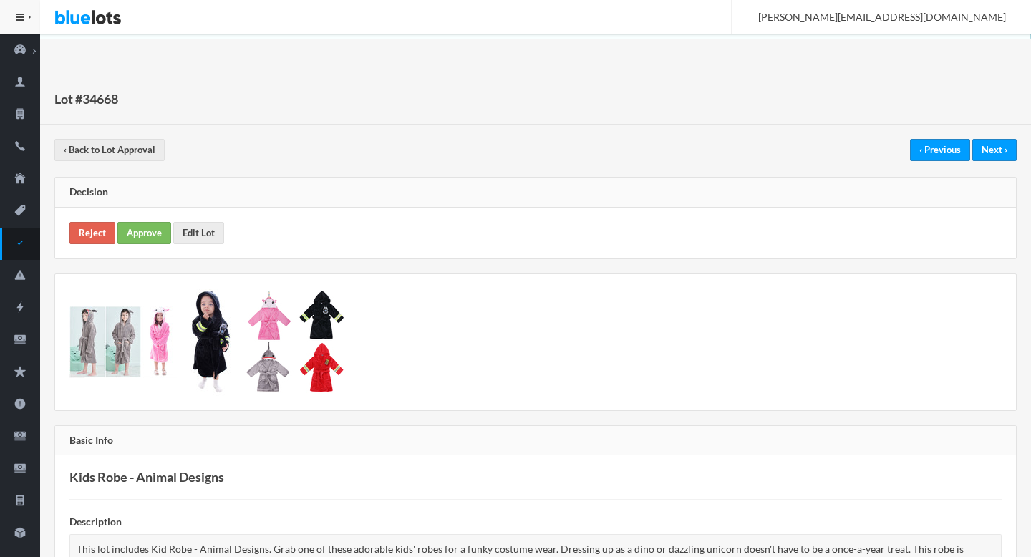
click at [131, 220] on div "Reject Approve Edit Lot" at bounding box center [535, 233] width 960 height 51
click at [132, 229] on link "Approve" at bounding box center [144, 233] width 54 height 22
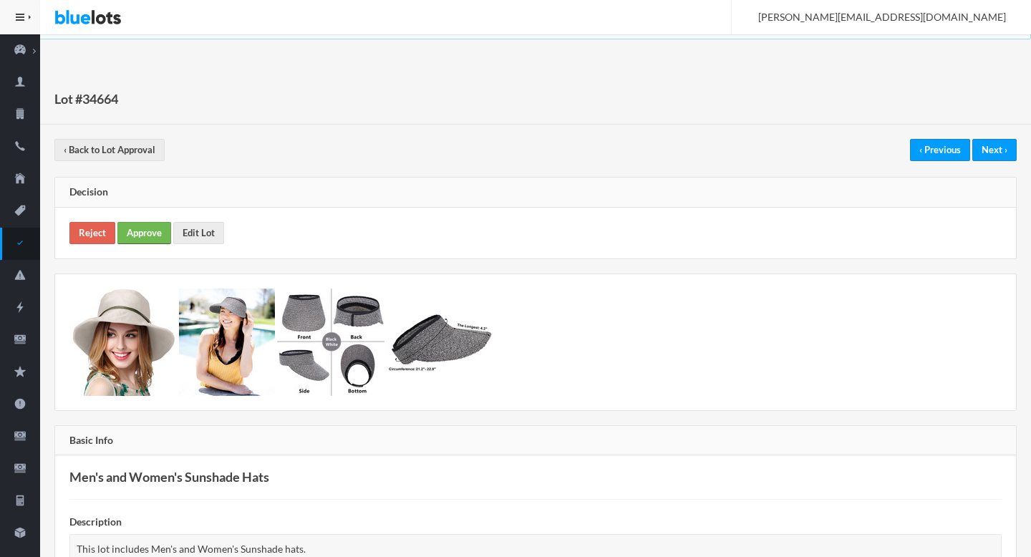
click at [153, 223] on link "Approve" at bounding box center [144, 233] width 54 height 22
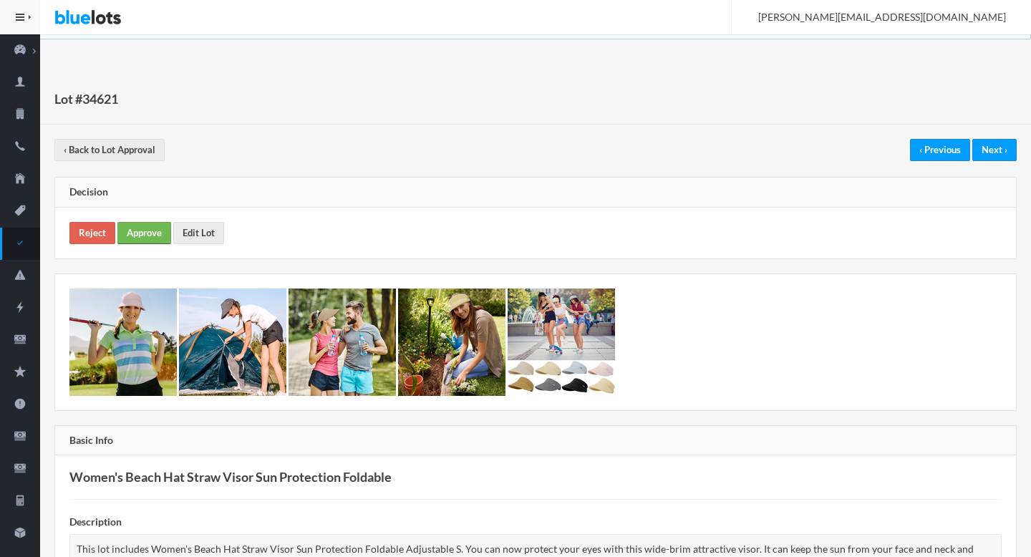
click at [159, 234] on link "Approve" at bounding box center [144, 233] width 54 height 22
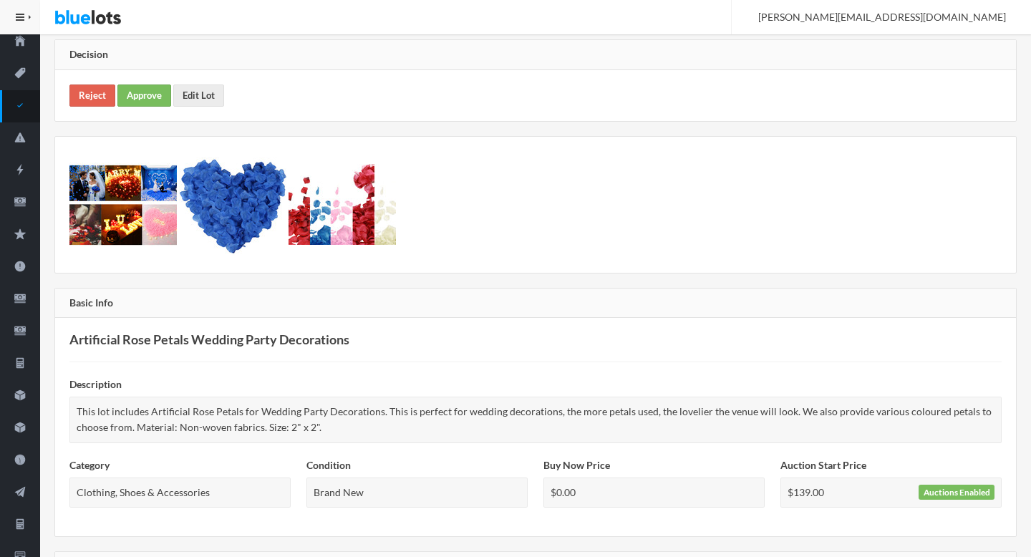
scroll to position [123, 0]
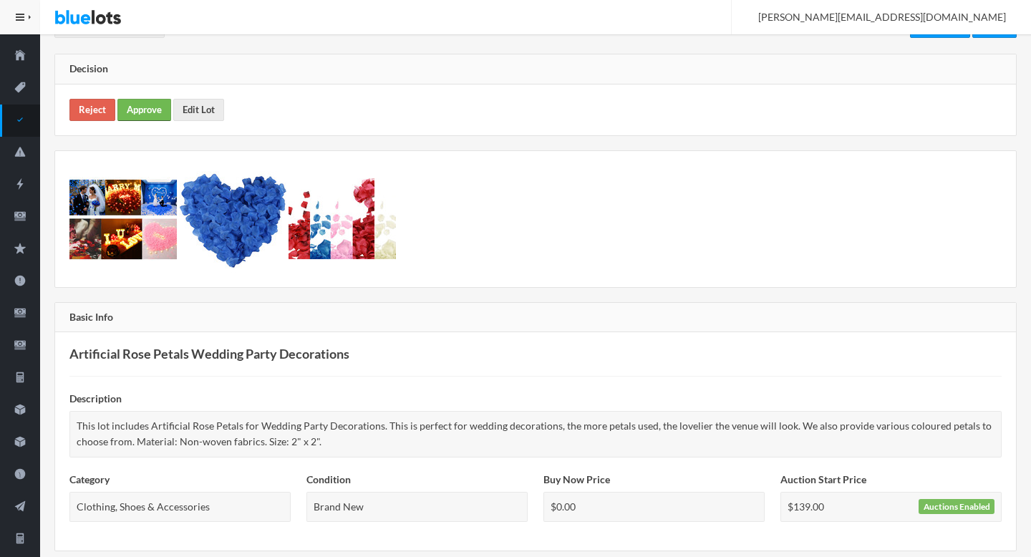
click at [156, 105] on link "Approve" at bounding box center [144, 110] width 54 height 22
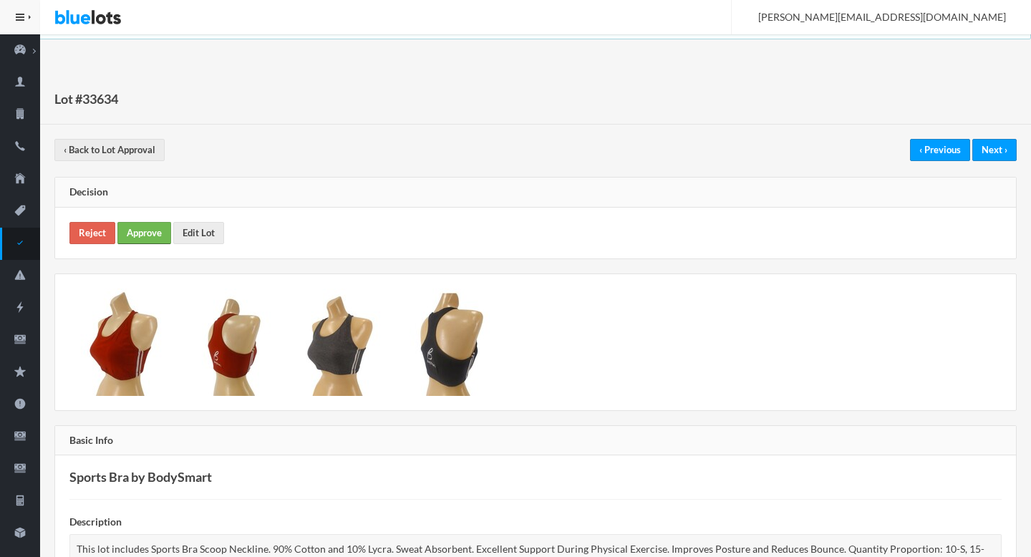
click at [143, 236] on link "Approve" at bounding box center [144, 233] width 54 height 22
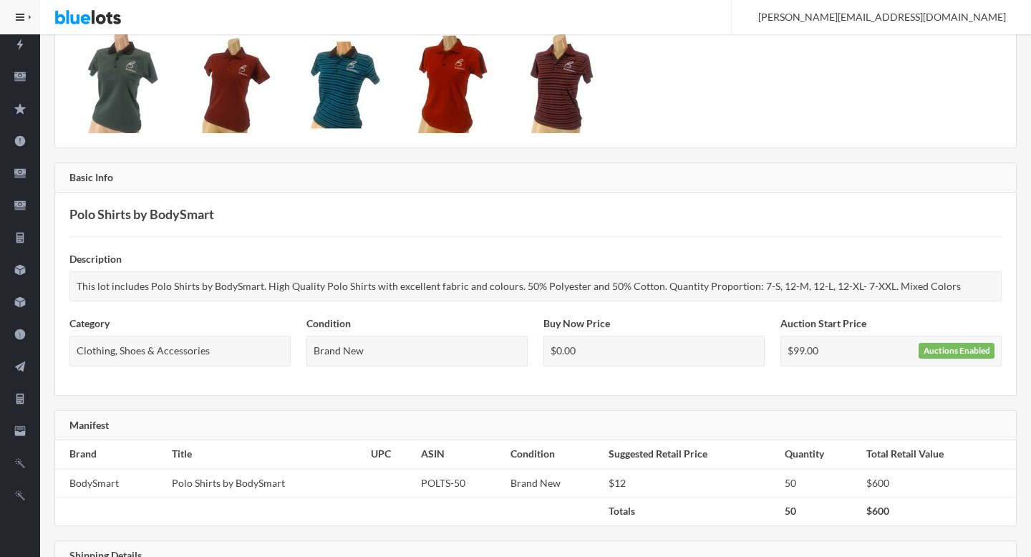
scroll to position [40, 0]
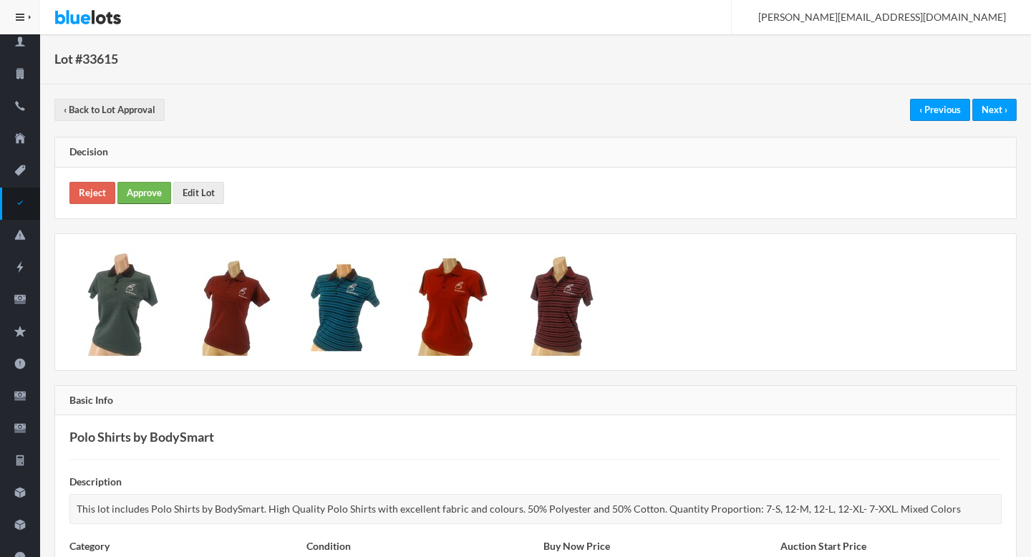
click at [157, 190] on link "Approve" at bounding box center [144, 193] width 54 height 22
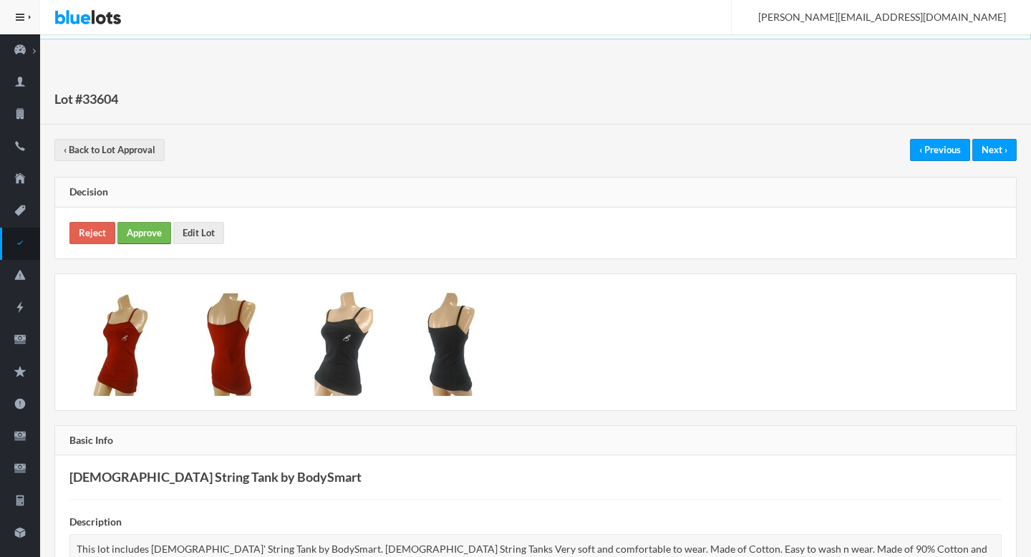
click at [146, 227] on link "Approve" at bounding box center [144, 233] width 54 height 22
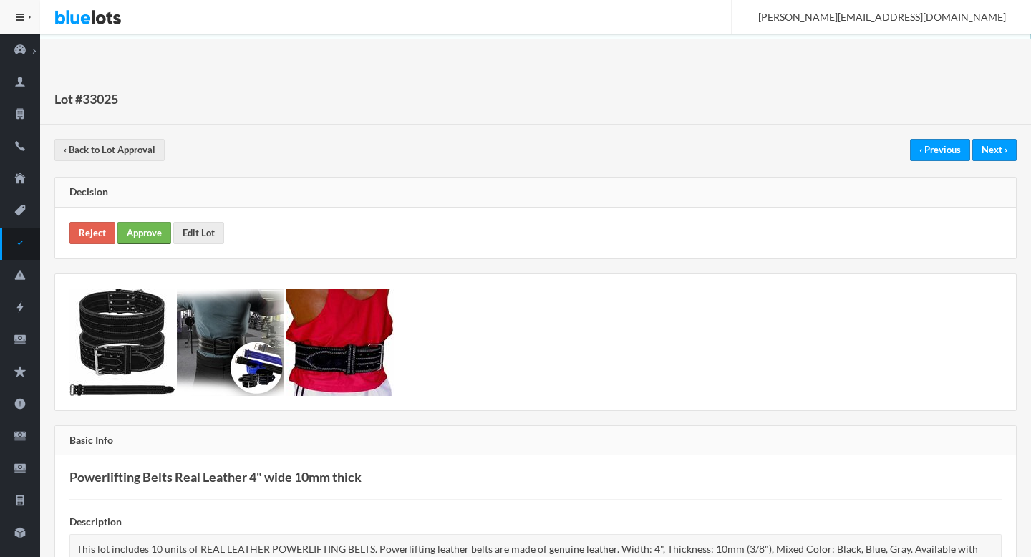
click at [155, 231] on link "Approve" at bounding box center [144, 233] width 54 height 22
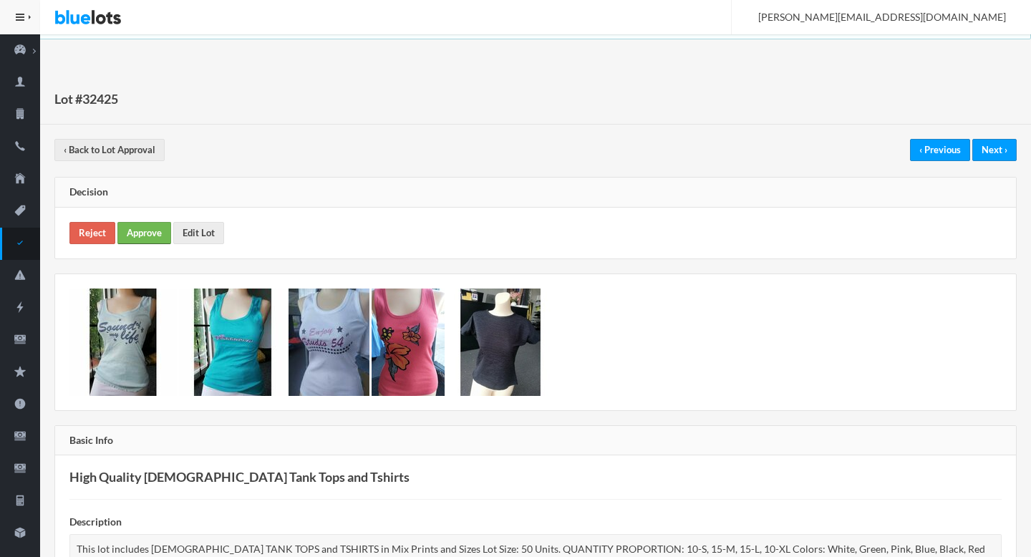
click at [138, 238] on link "Approve" at bounding box center [144, 233] width 54 height 22
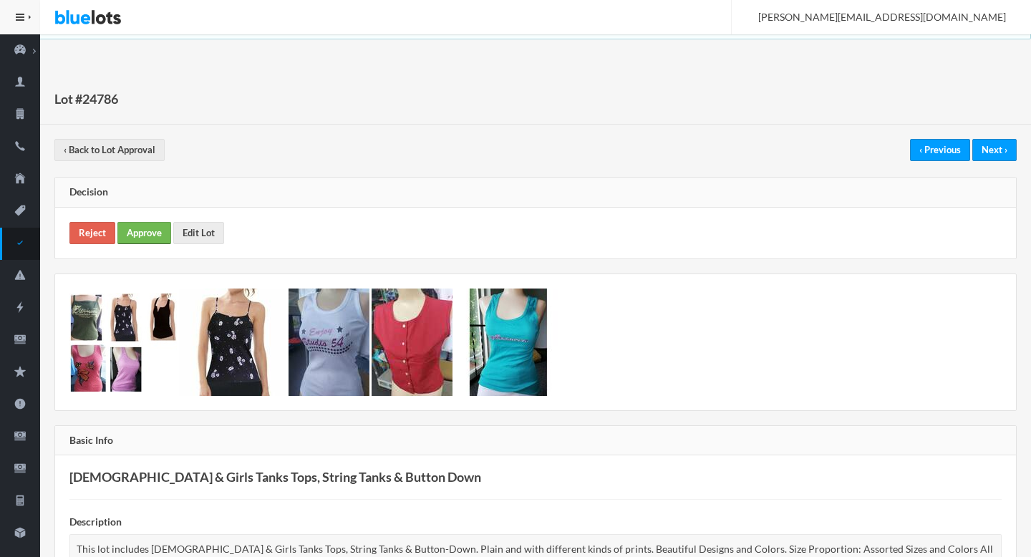
click at [147, 241] on link "Approve" at bounding box center [144, 233] width 54 height 22
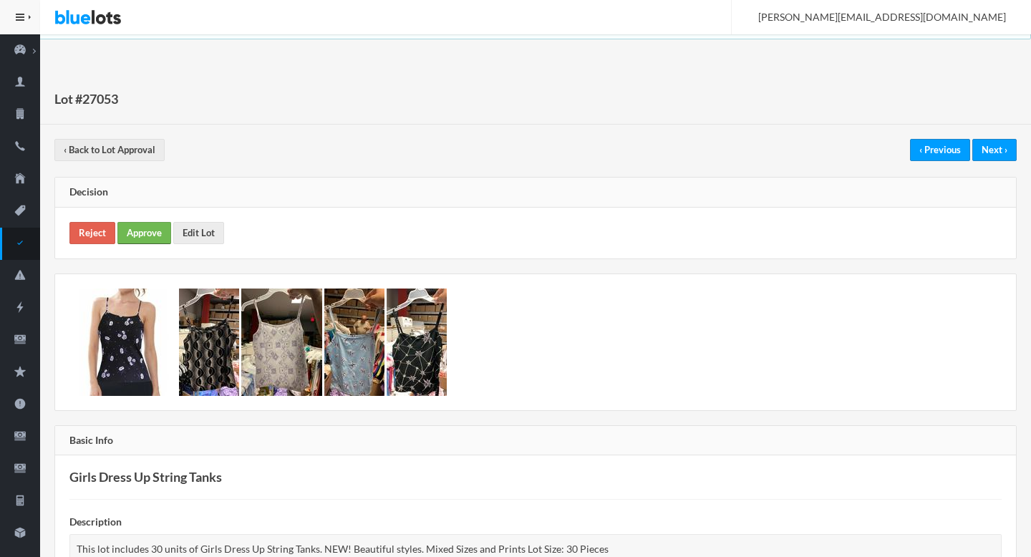
click at [134, 234] on link "Approve" at bounding box center [144, 233] width 54 height 22
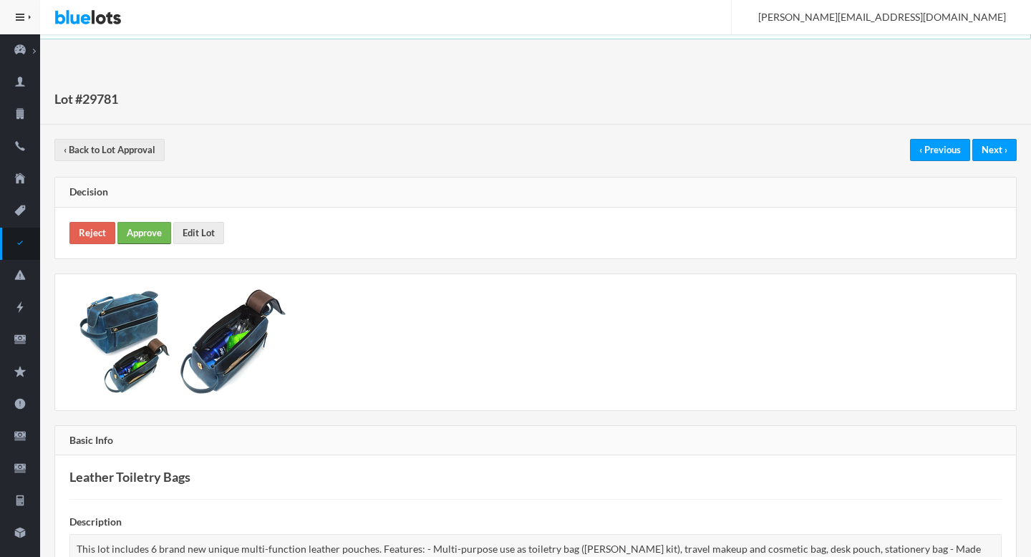
click at [126, 223] on link "Approve" at bounding box center [144, 233] width 54 height 22
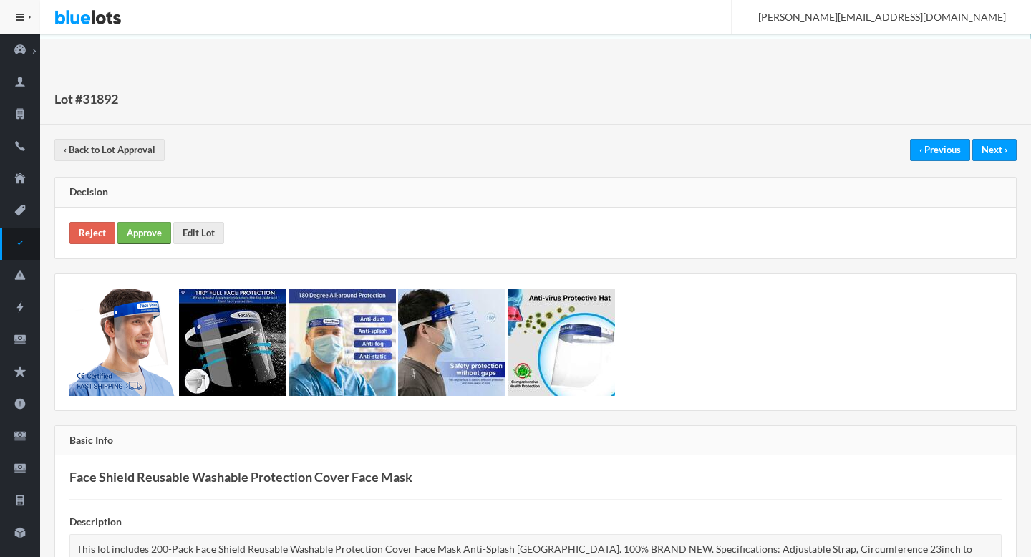
click at [155, 229] on link "Approve" at bounding box center [144, 233] width 54 height 22
